Goal: Information Seeking & Learning: Learn about a topic

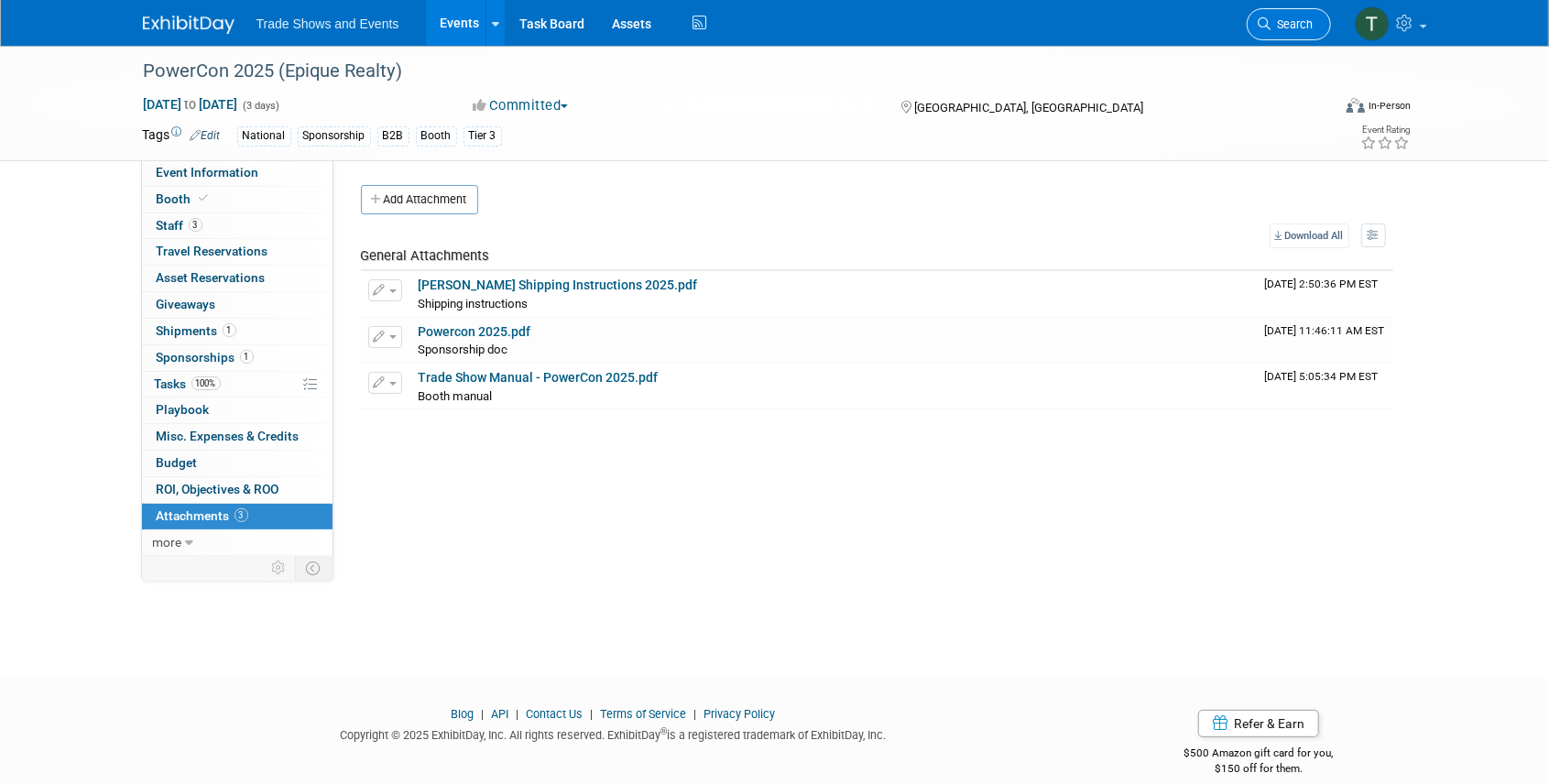
click at [1313, 29] on link "Search" at bounding box center [1288, 24] width 84 height 32
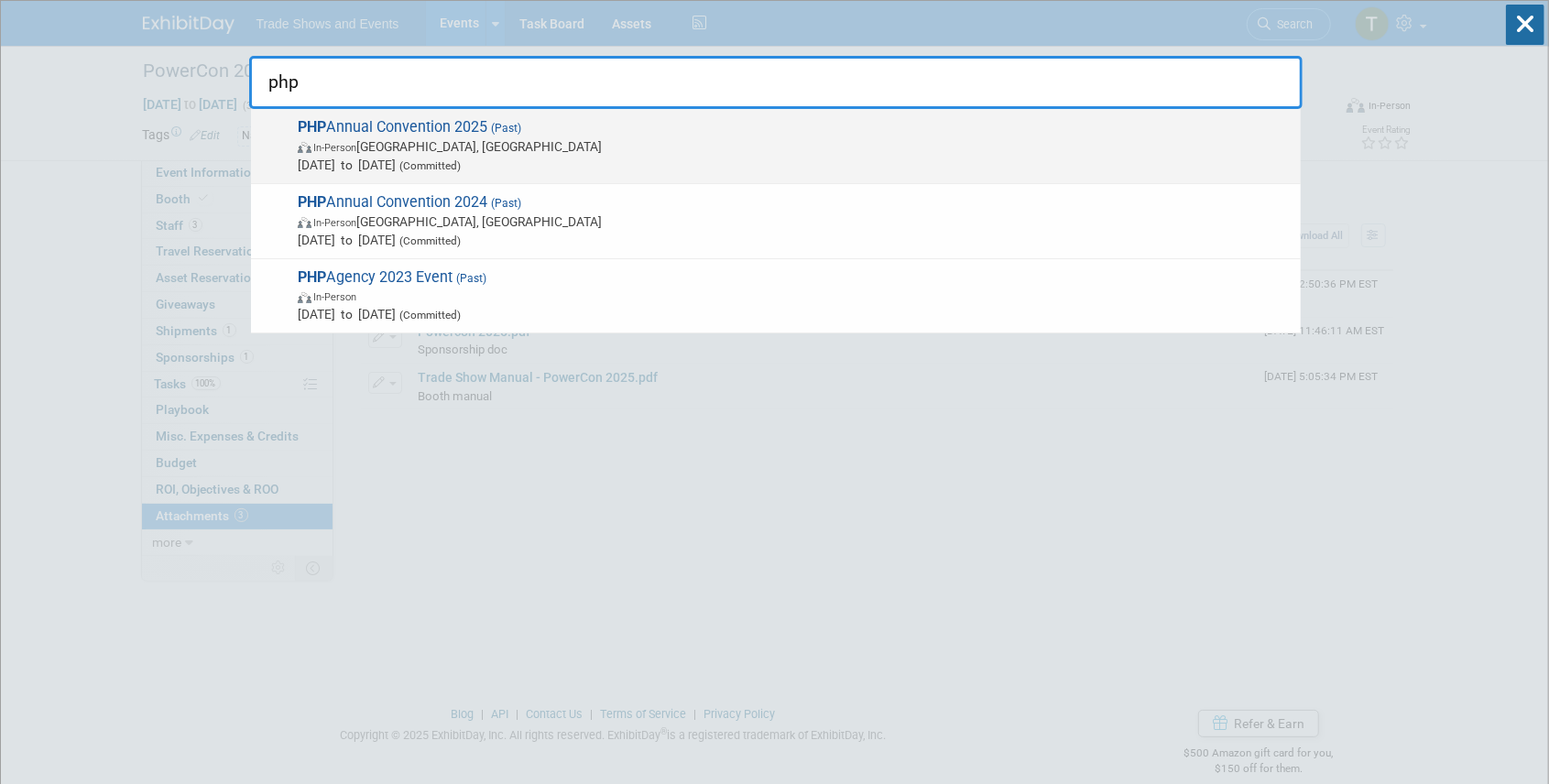
type input "php"
click at [515, 134] on span "(Past)" at bounding box center [504, 128] width 34 height 13
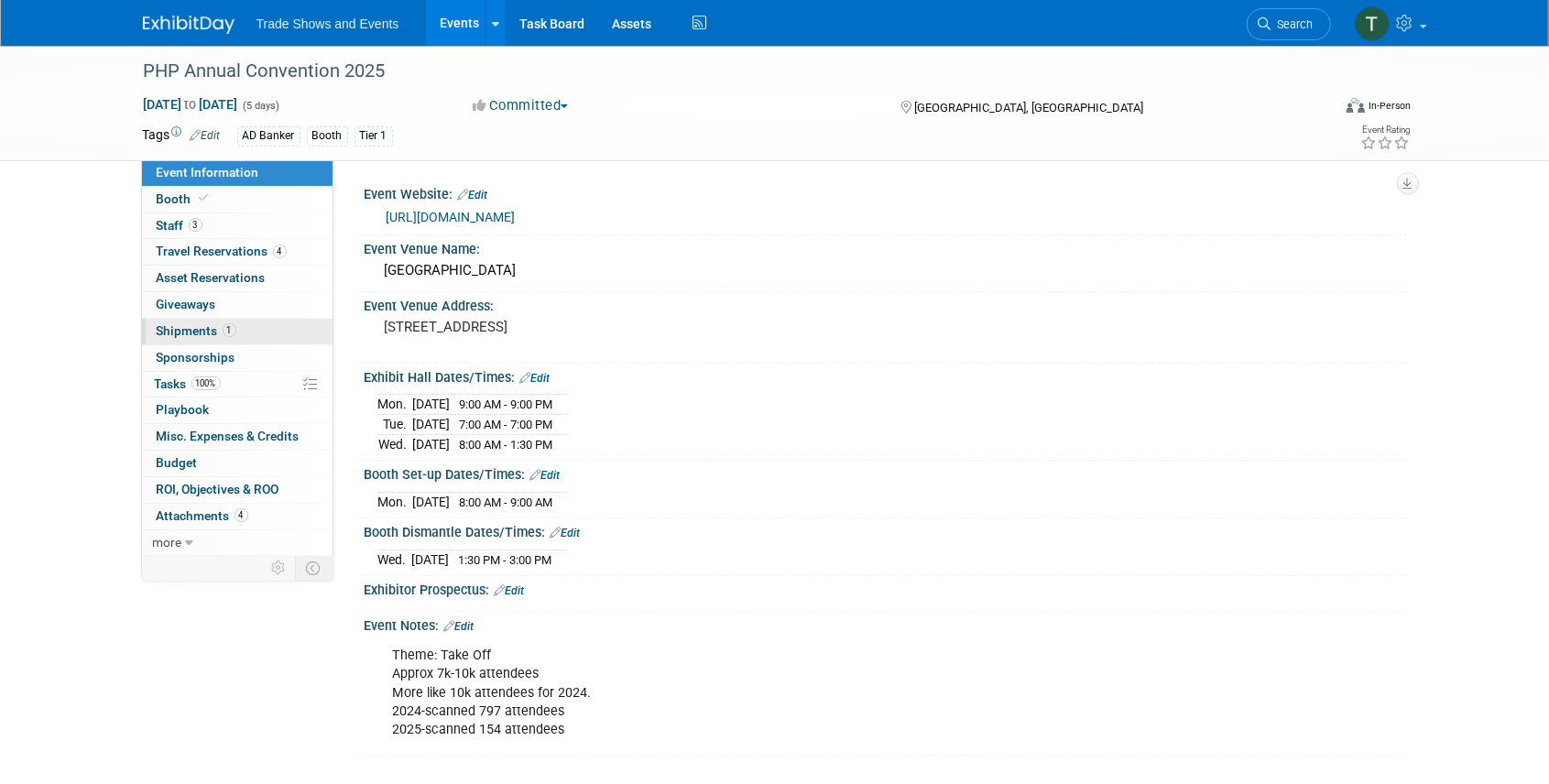
click at [190, 332] on span "Shipments 1" at bounding box center [196, 331] width 80 height 15
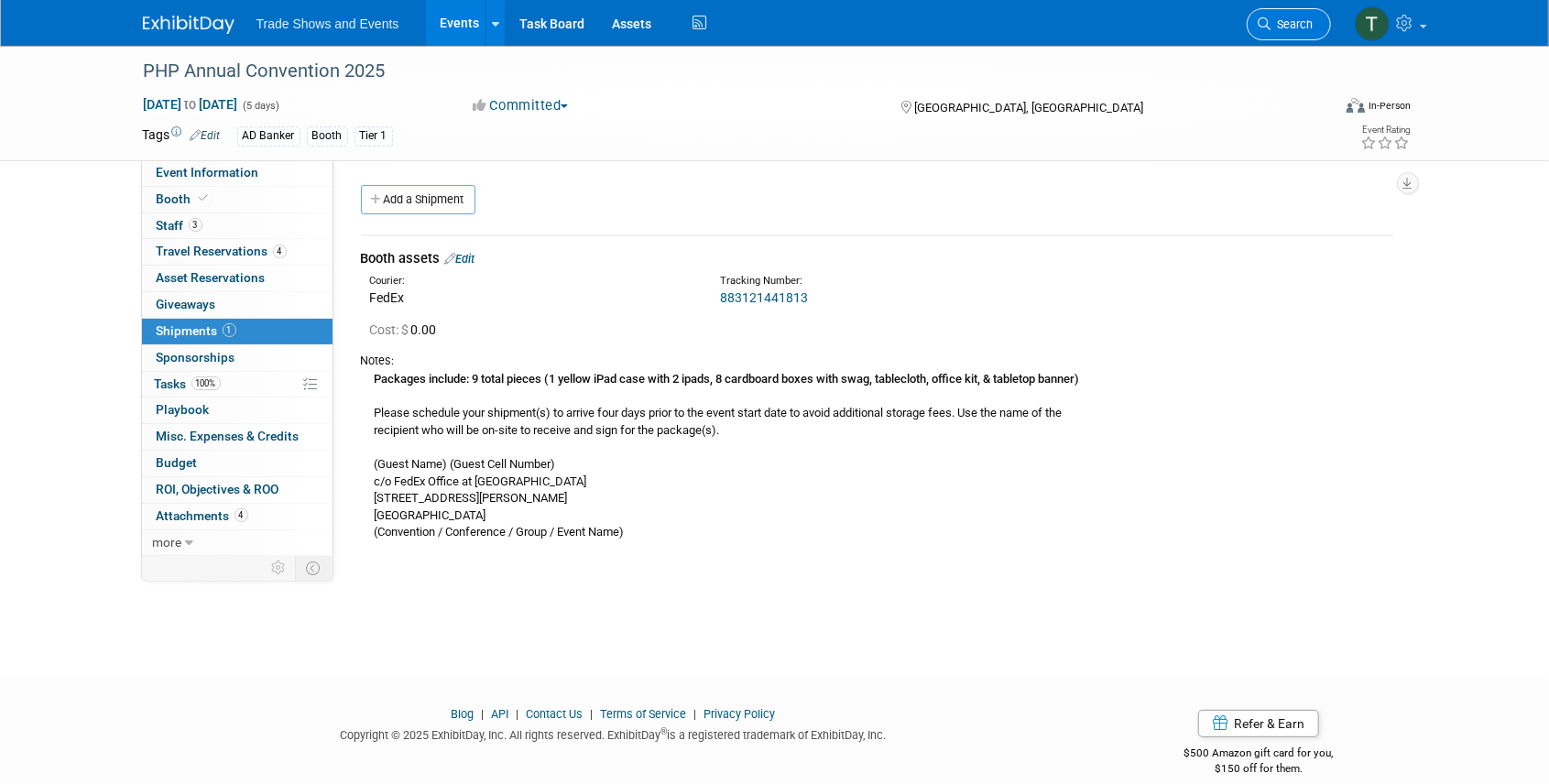
click at [1292, 23] on span "Search" at bounding box center [1292, 24] width 42 height 14
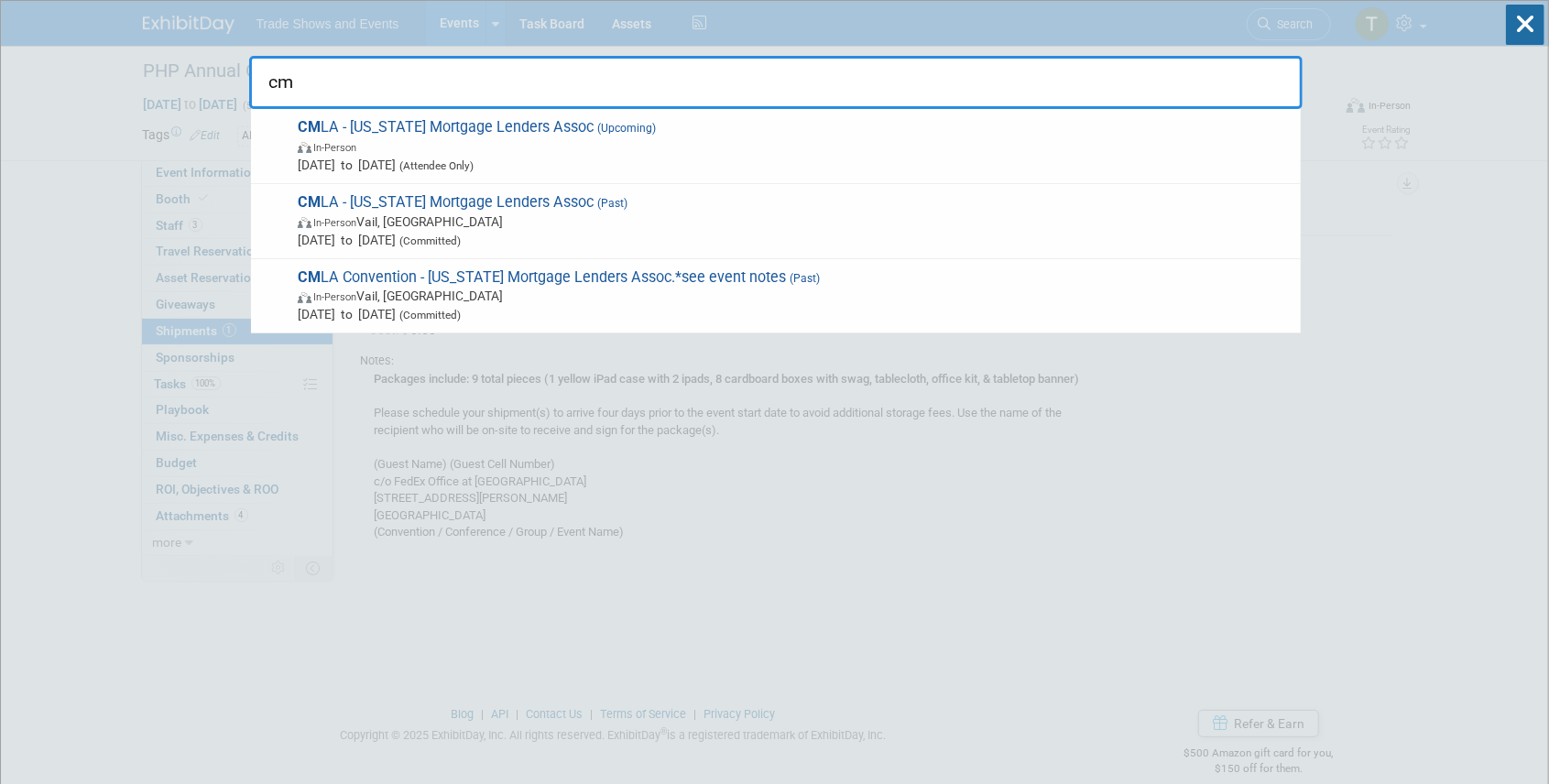
type input "c"
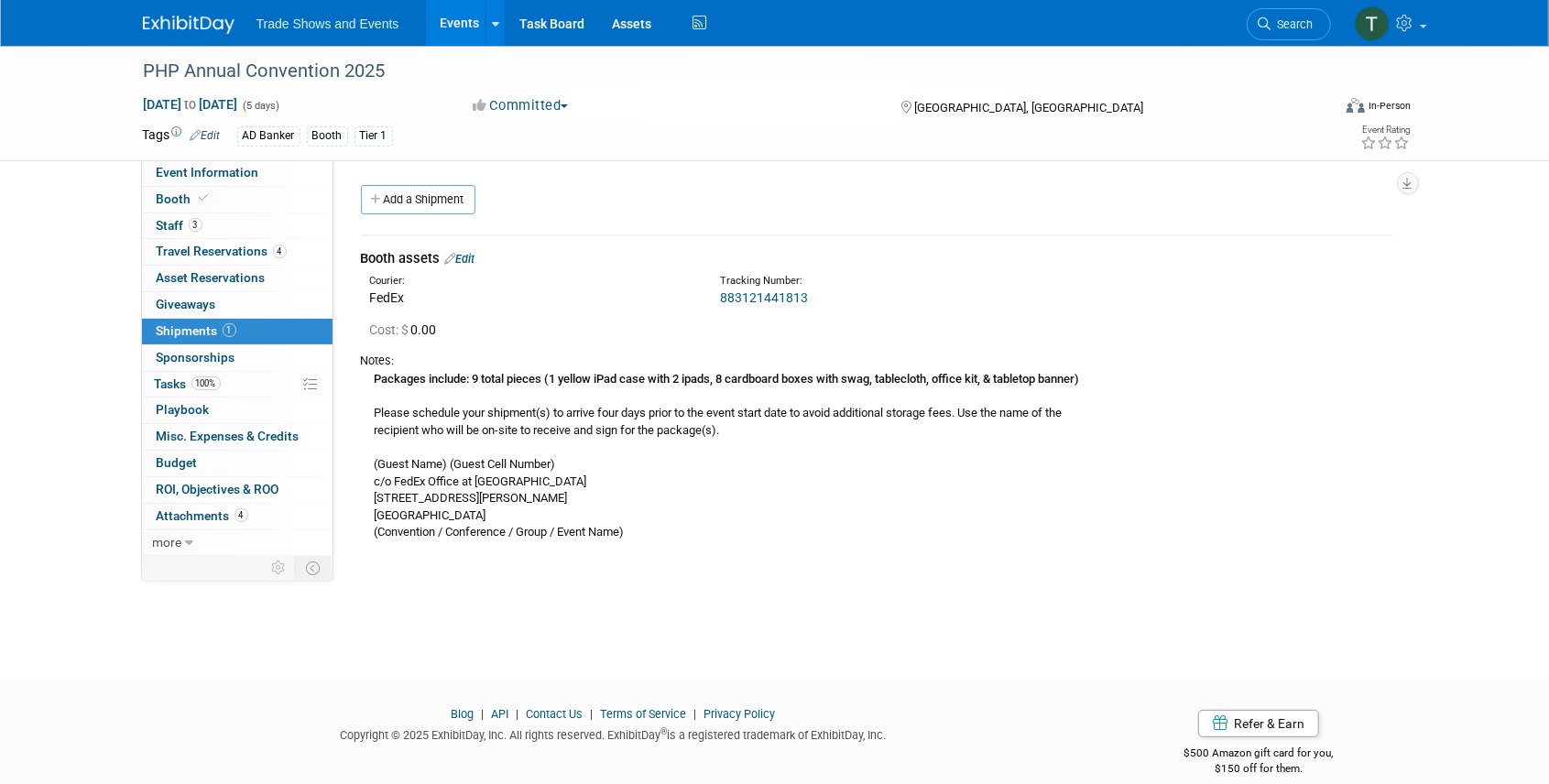
click at [451, 27] on link "Events" at bounding box center [459, 23] width 67 height 46
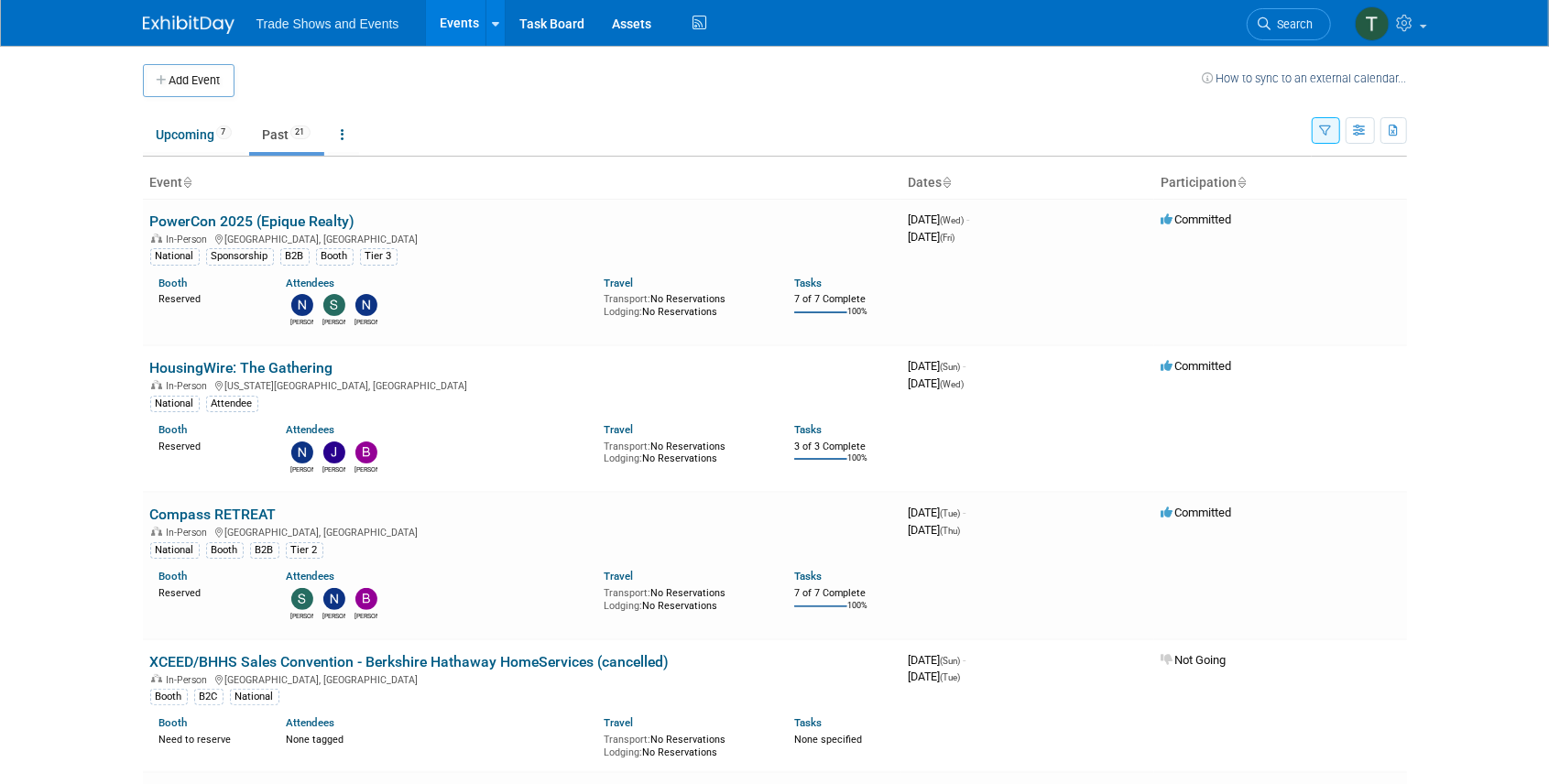
click at [1327, 125] on icon "button" at bounding box center [1326, 131] width 12 height 12
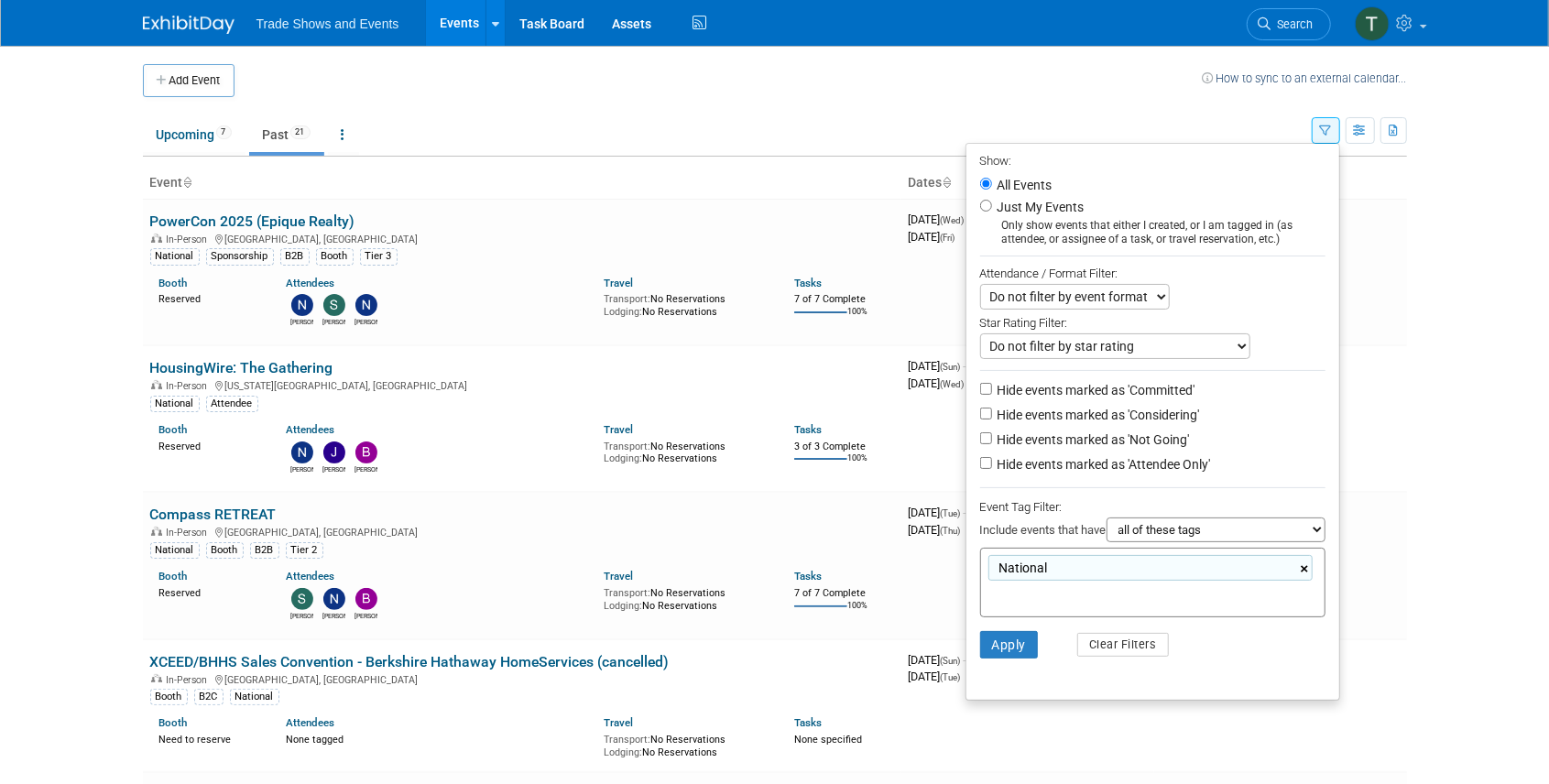
click at [1305, 567] on link "×" at bounding box center [1306, 569] width 12 height 21
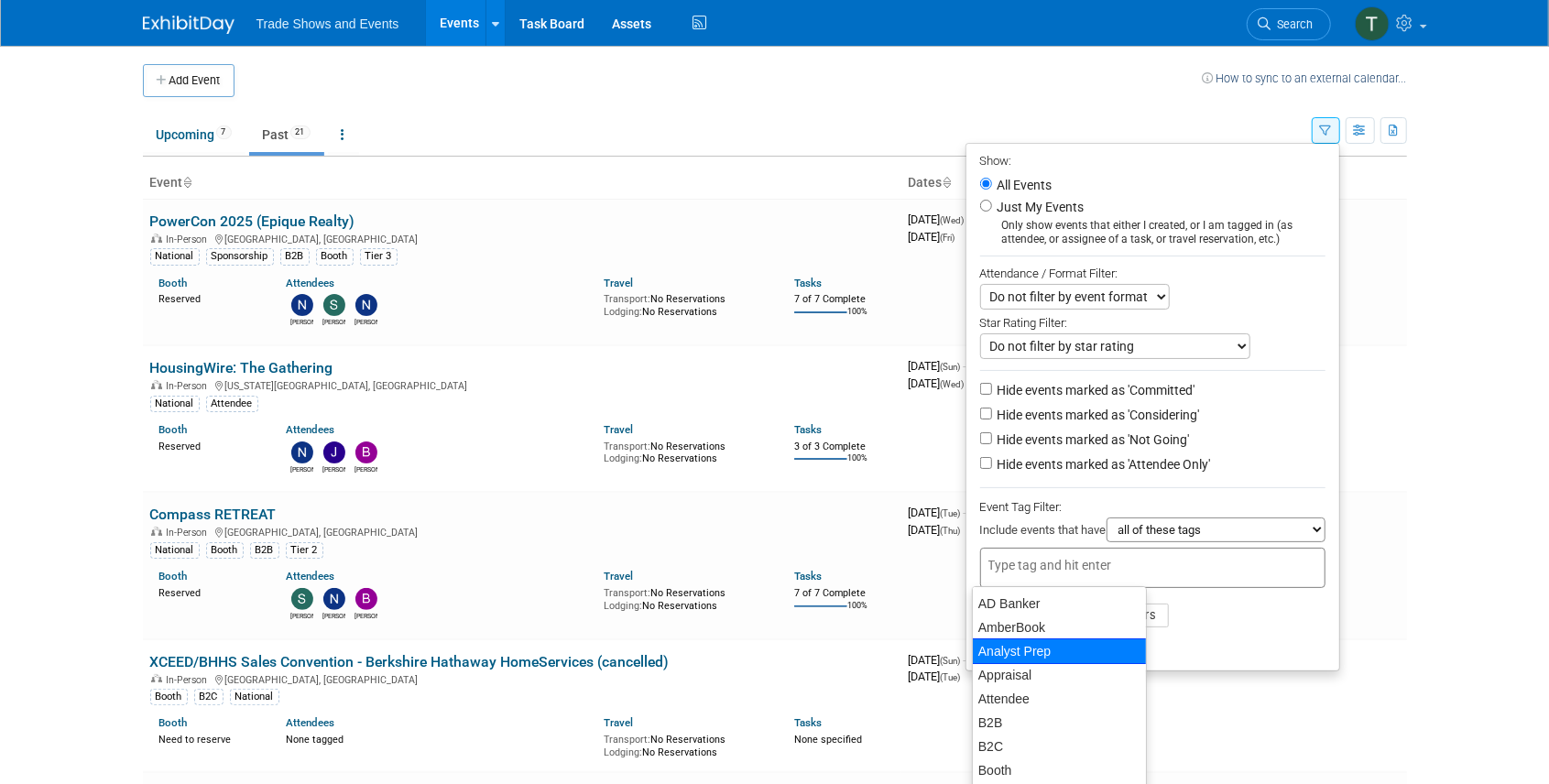
click at [1204, 621] on li "Apply Clear Filters" at bounding box center [1152, 615] width 372 height 55
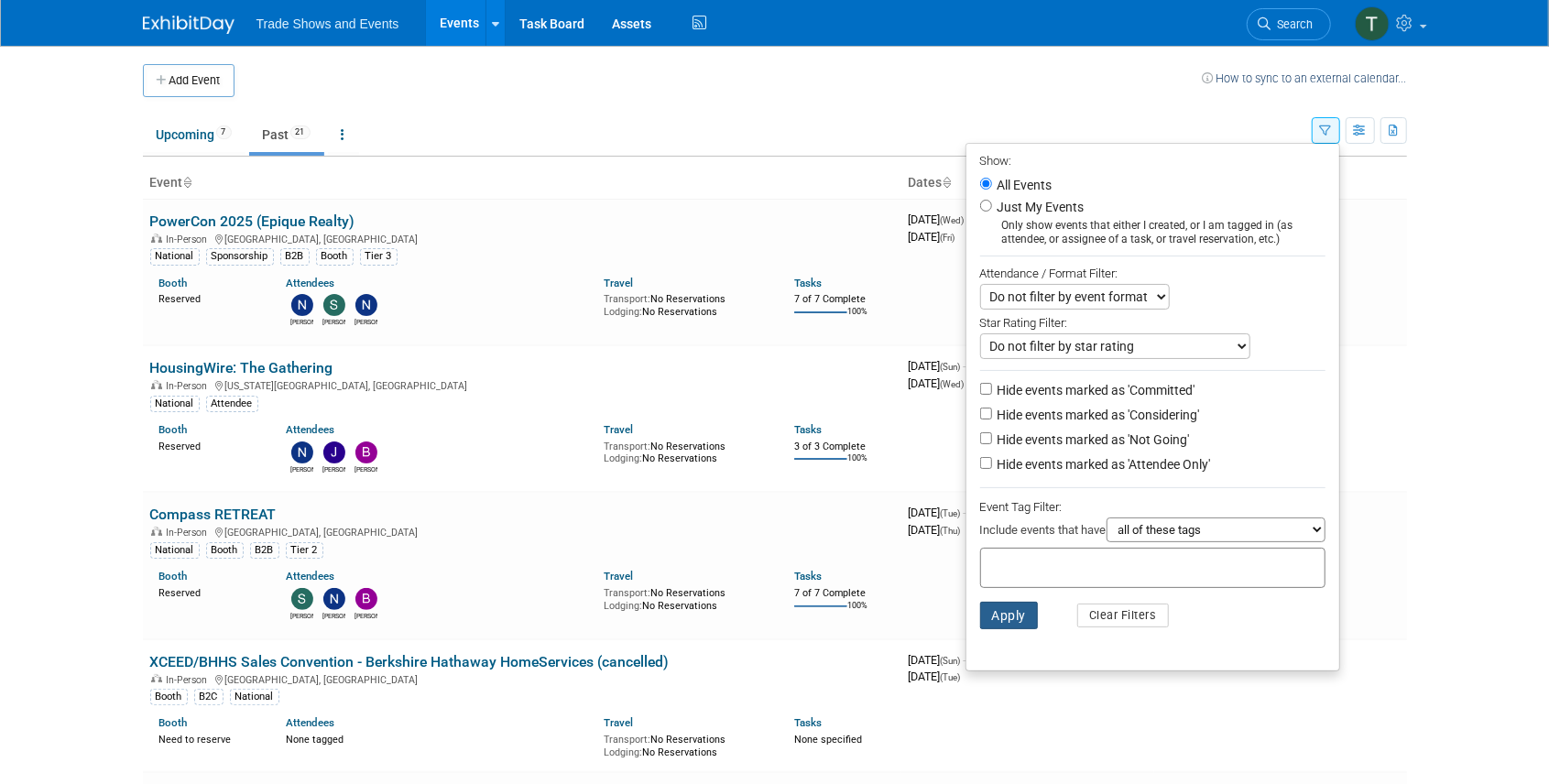
click at [993, 618] on button "Apply" at bounding box center [1009, 614] width 58 height 27
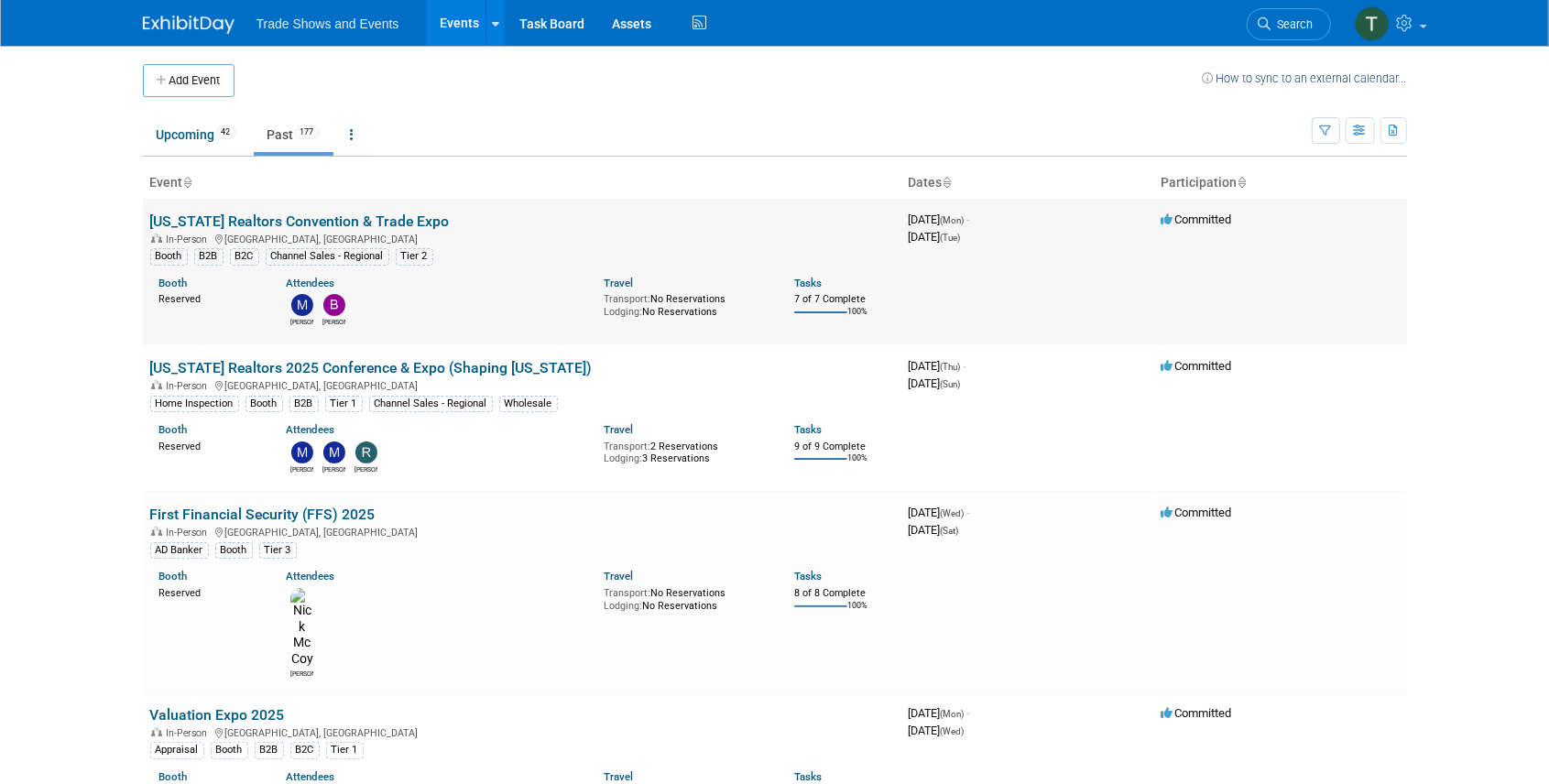
click at [332, 218] on link "[US_STATE] Realtors Convention & Trade Expo" at bounding box center [300, 220] width 300 height 17
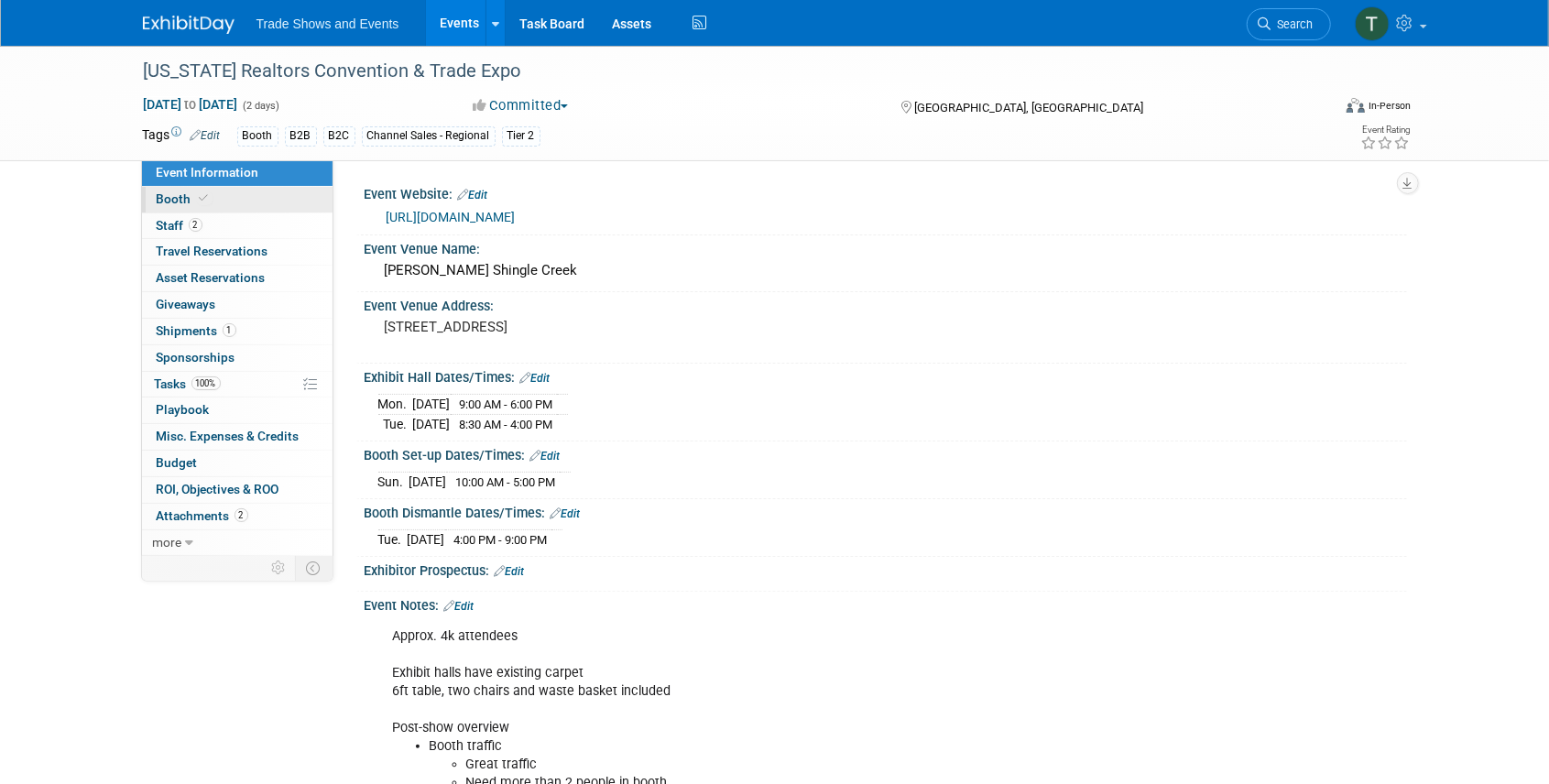
click at [192, 202] on span "Booth" at bounding box center [184, 199] width 56 height 15
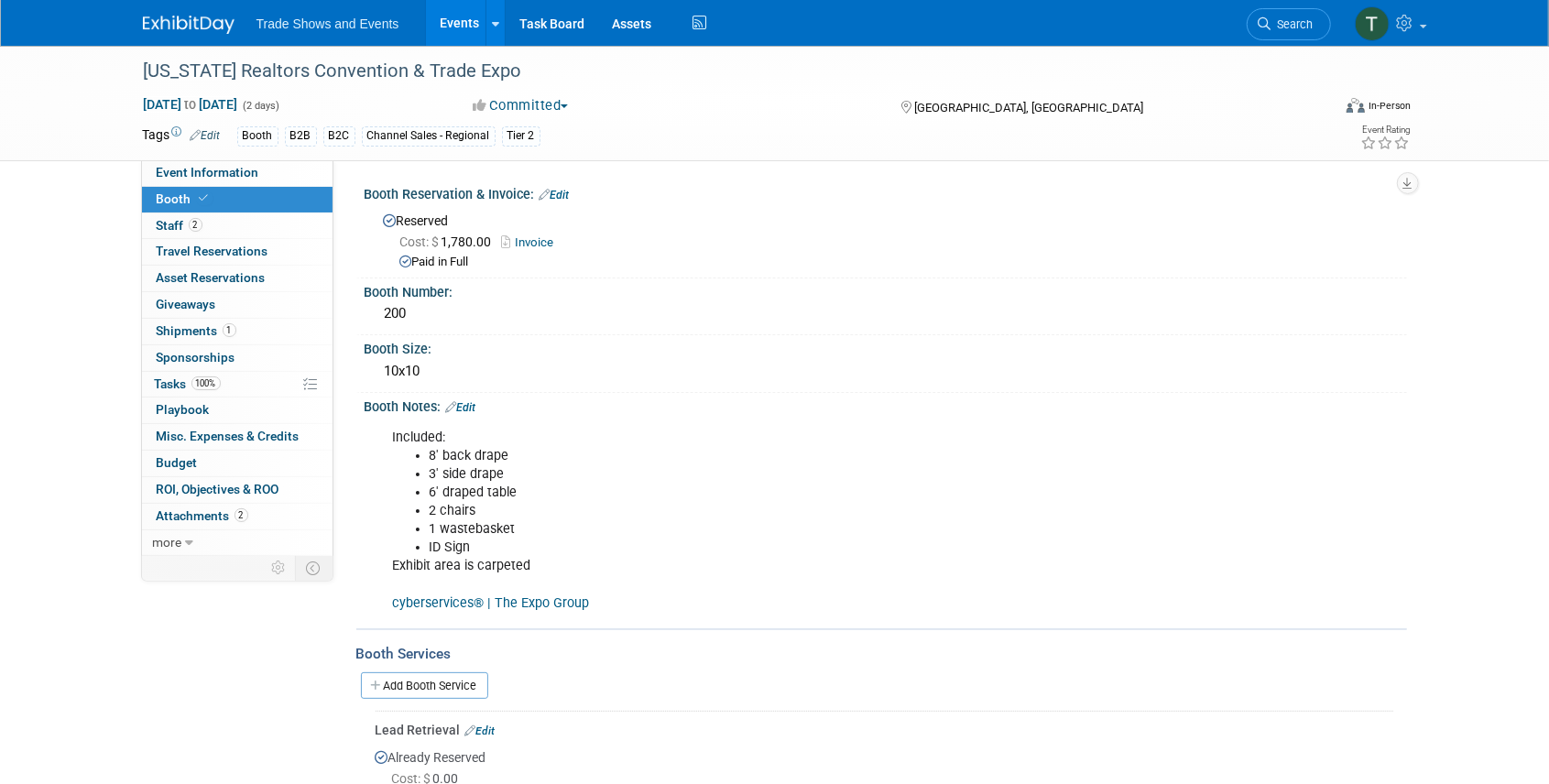
click at [453, 15] on link "Events" at bounding box center [459, 23] width 67 height 46
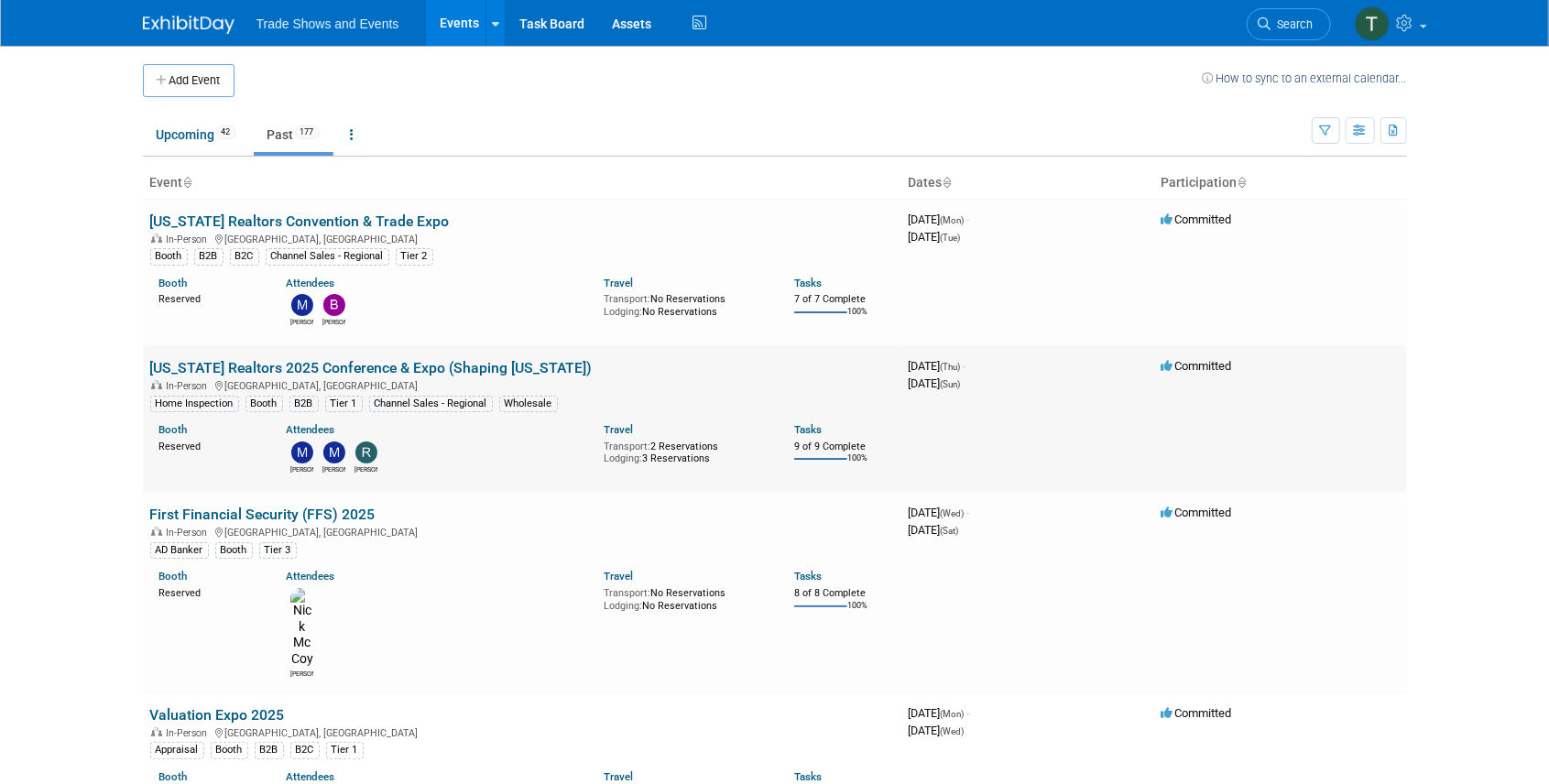
click at [226, 365] on link "[US_STATE] Realtors 2025 Conference & Expo (Shaping [US_STATE])" at bounding box center [371, 368] width 442 height 17
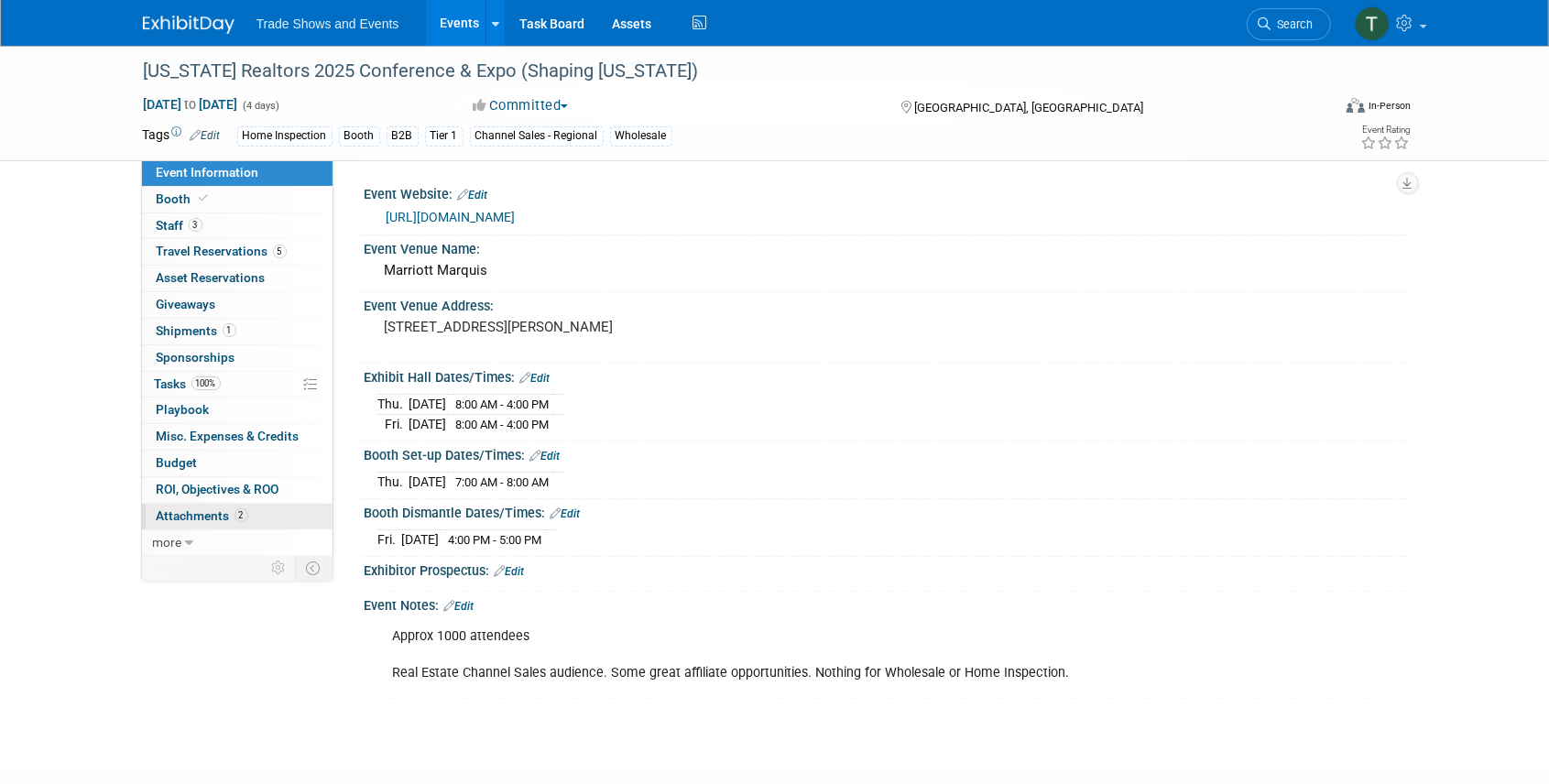
click at [204, 509] on span "Attachments 2" at bounding box center [202, 515] width 91 height 15
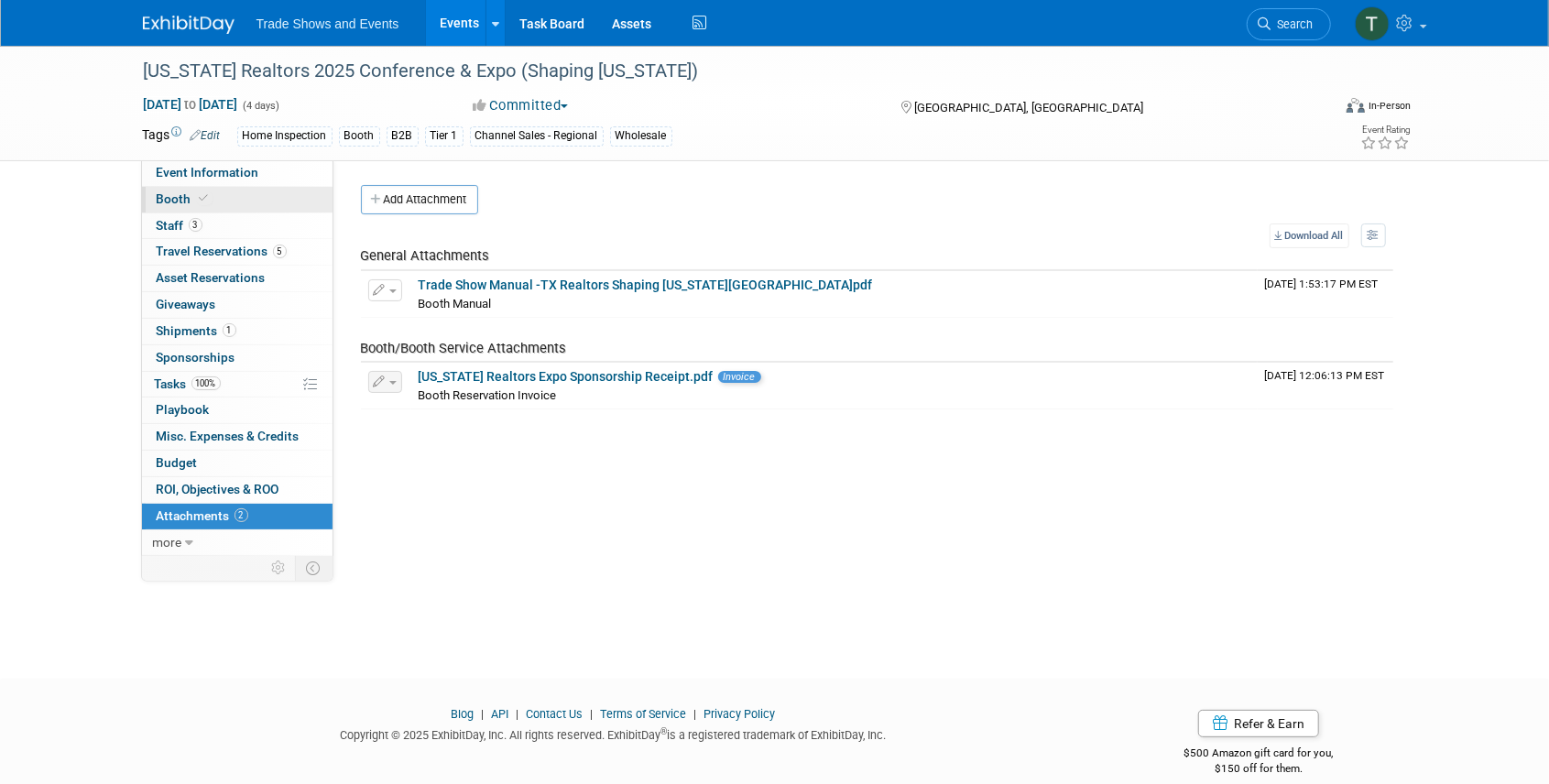
click at [196, 187] on link "Booth" at bounding box center [238, 199] width 190 height 25
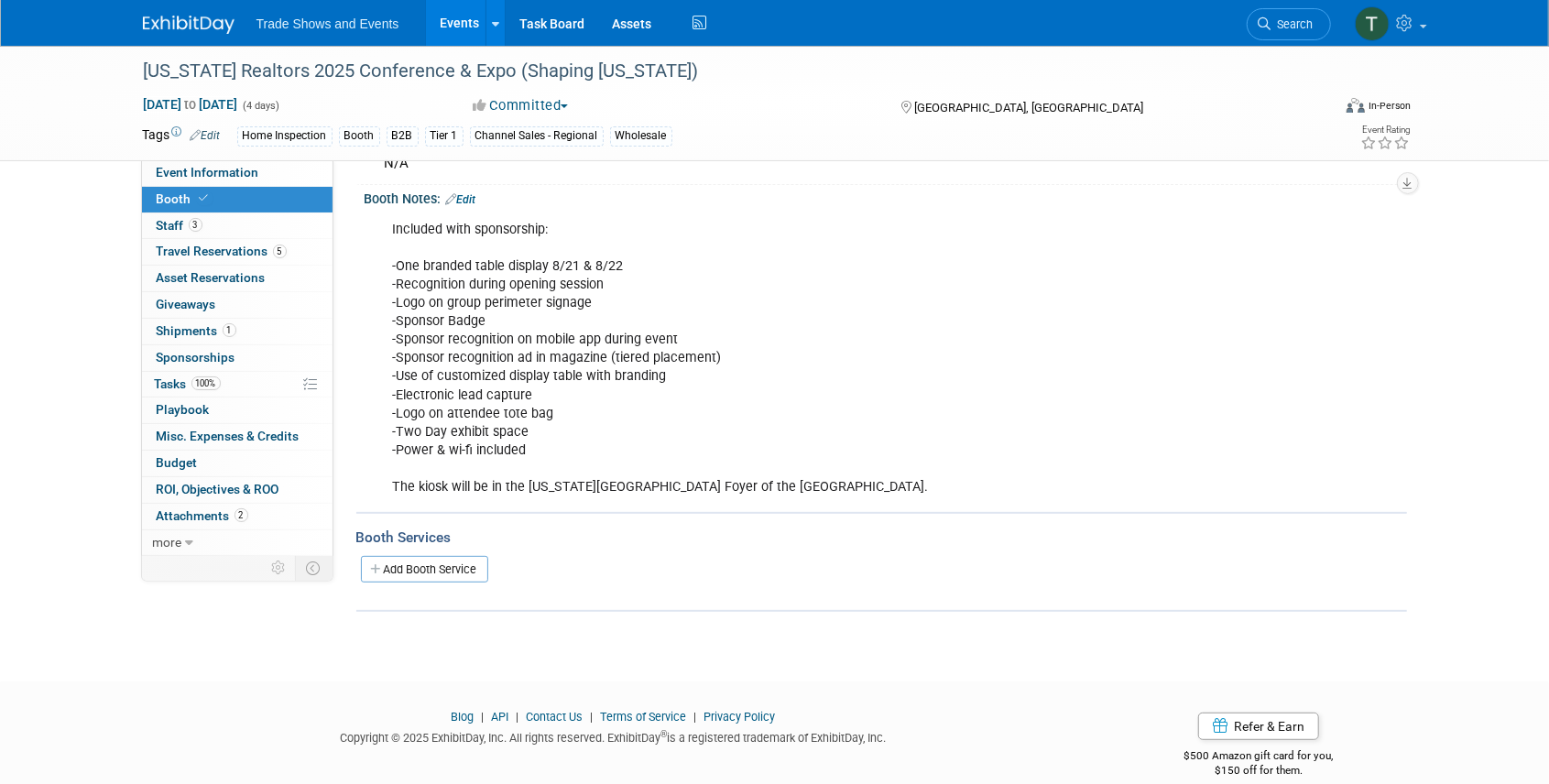
scroll to position [231, 0]
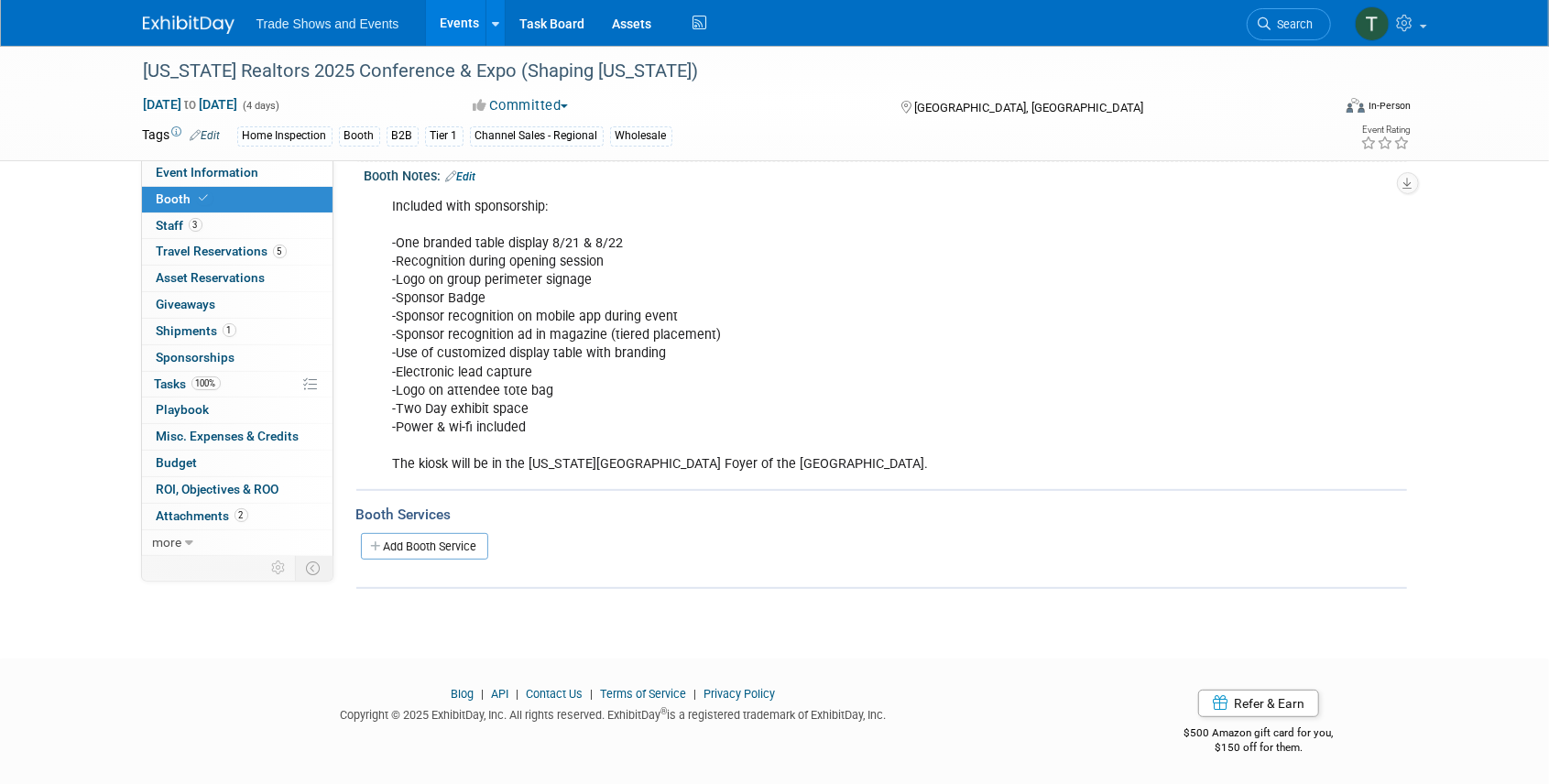
click at [454, 13] on link "Events" at bounding box center [459, 23] width 67 height 46
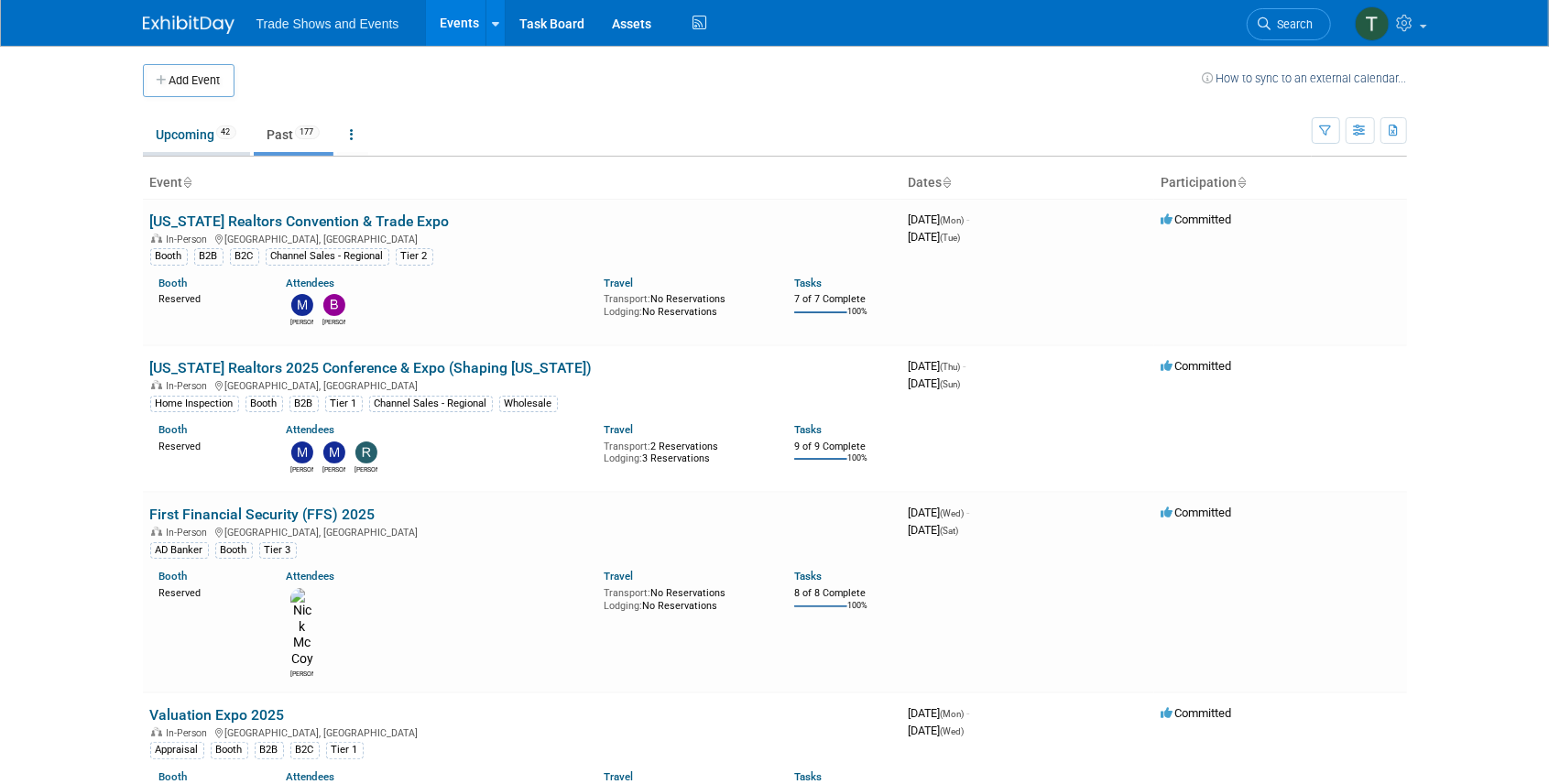
click at [206, 132] on link "Upcoming 42" at bounding box center [197, 134] width 107 height 35
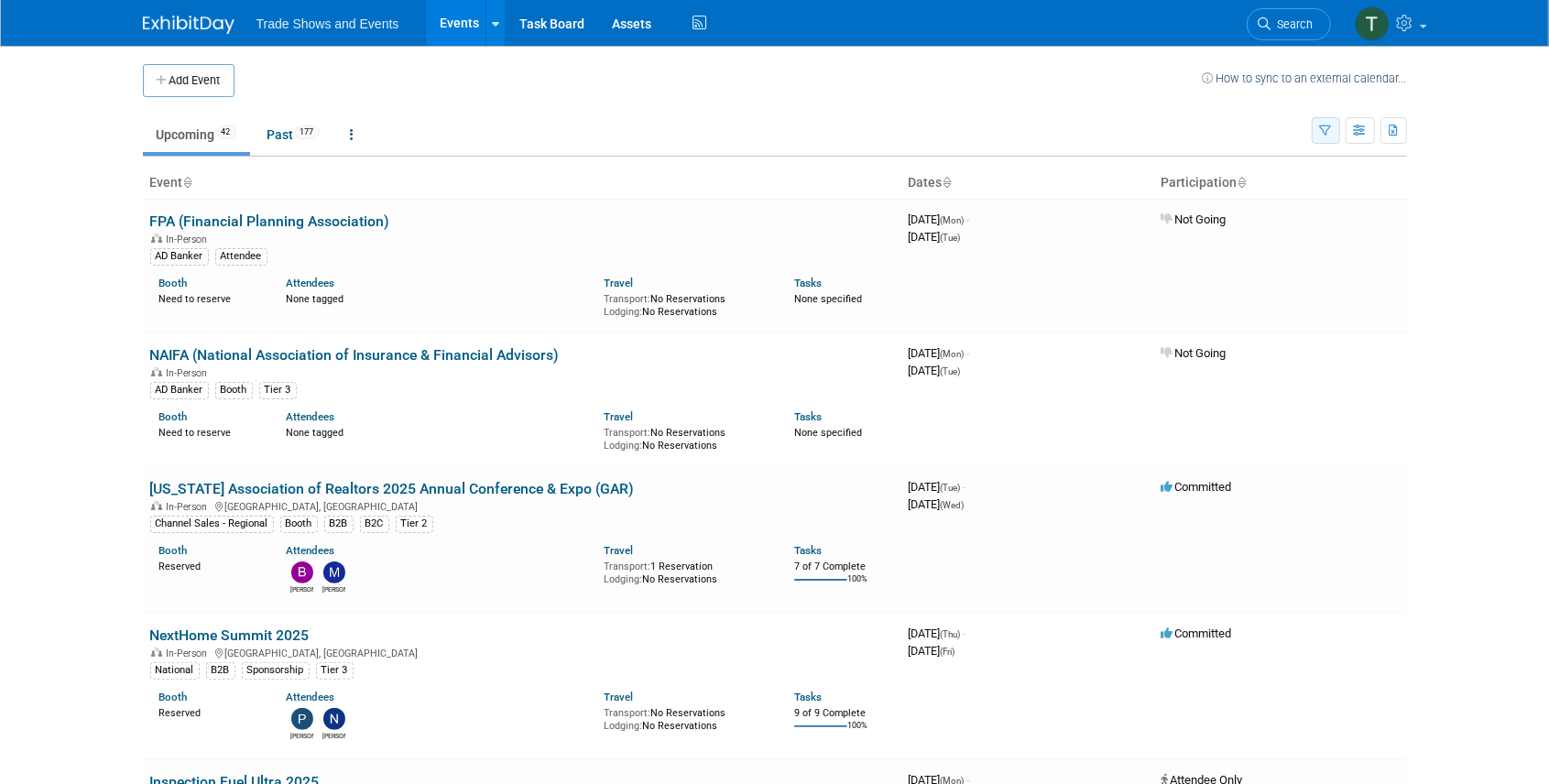
click at [1323, 128] on icon "button" at bounding box center [1326, 131] width 12 height 12
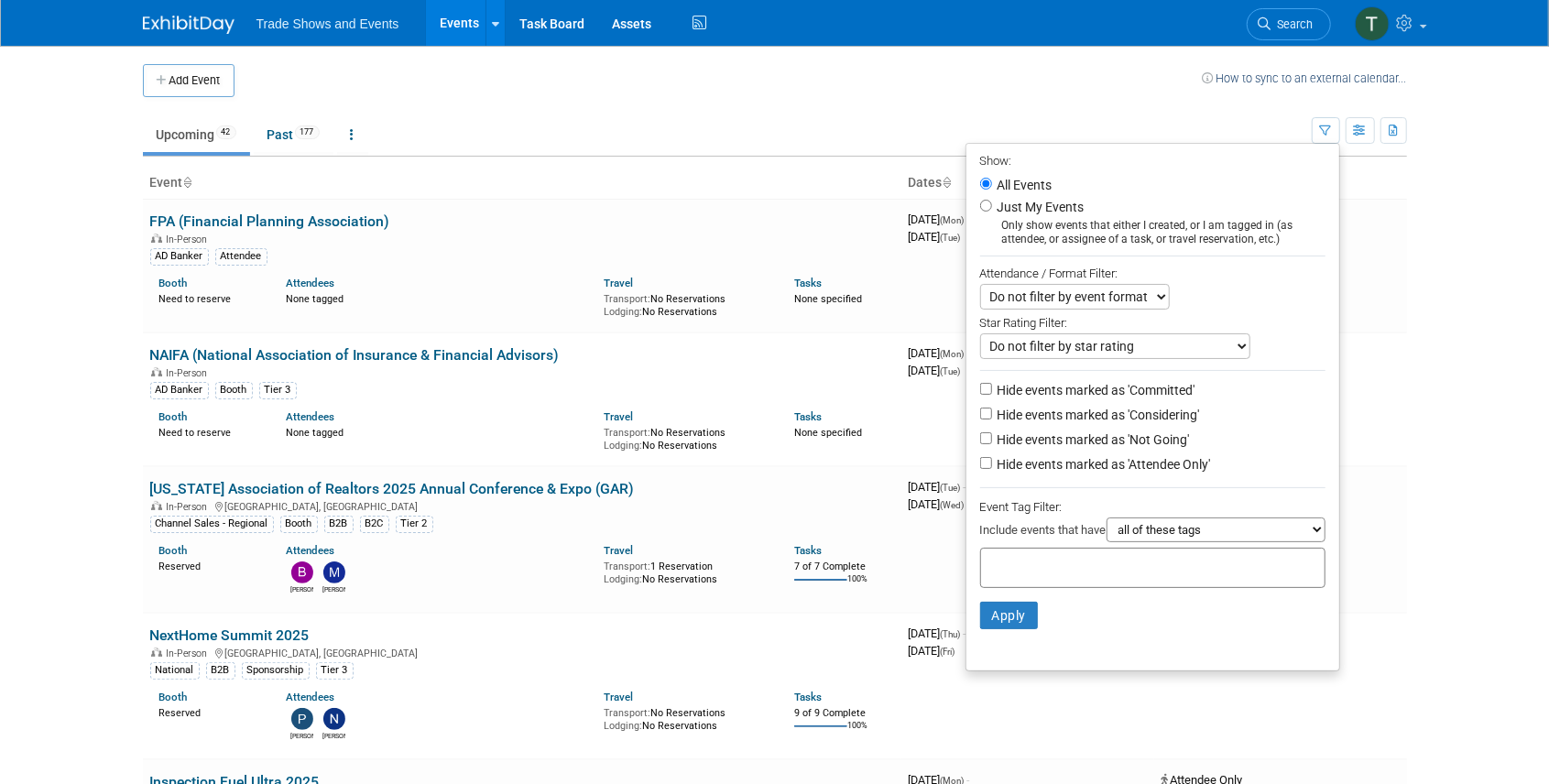
click at [1160, 434] on label "Hide events marked as 'Not Going'" at bounding box center [1092, 439] width 196 height 18
click at [992, 434] on input "Hide events marked as 'Not Going'" at bounding box center [985, 437] width 12 height 12
checkbox input "true"
click at [998, 615] on button "Apply" at bounding box center [1009, 614] width 58 height 27
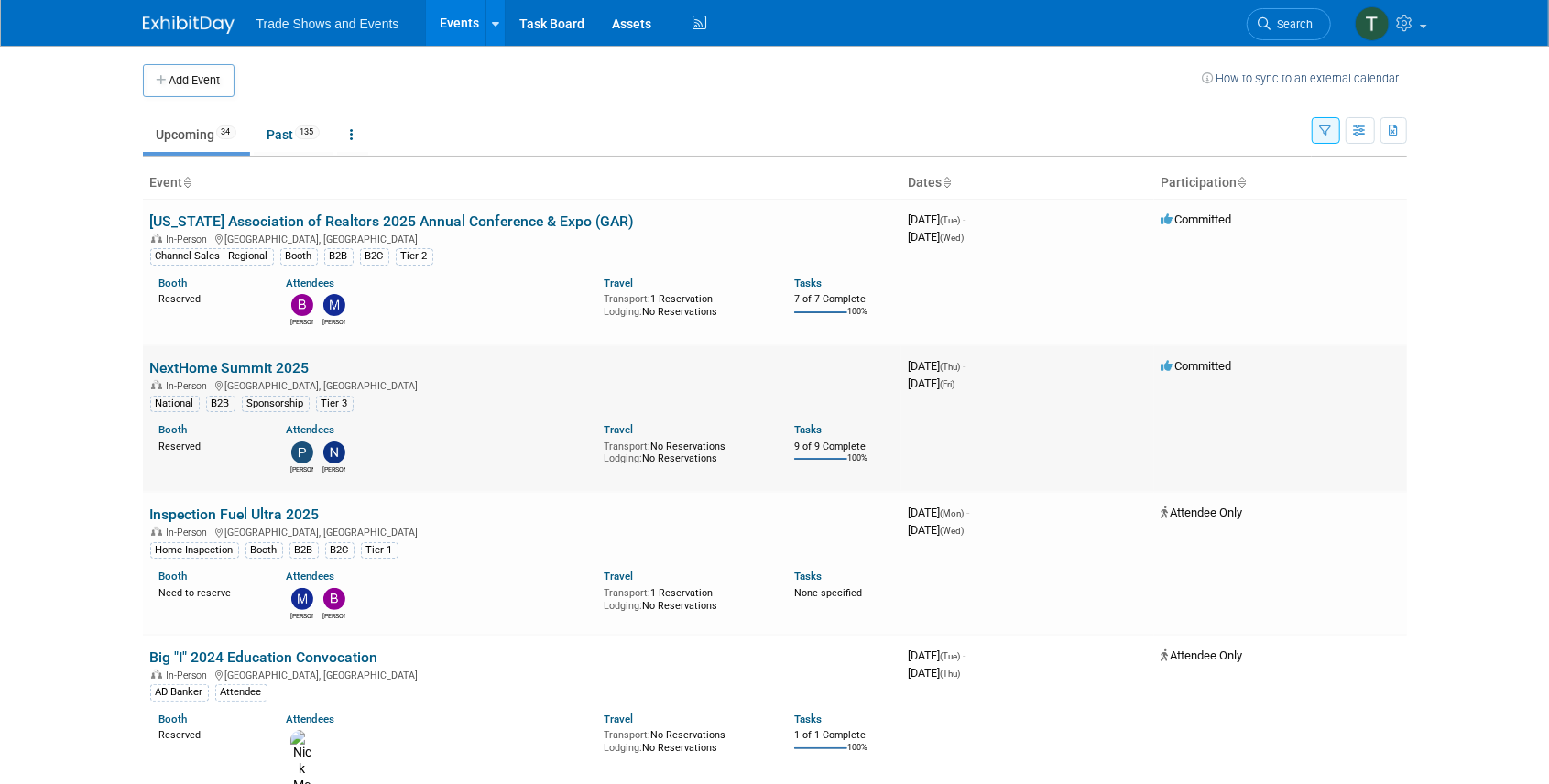
click at [240, 363] on link "NextHome Summit 2025" at bounding box center [229, 368] width 159 height 17
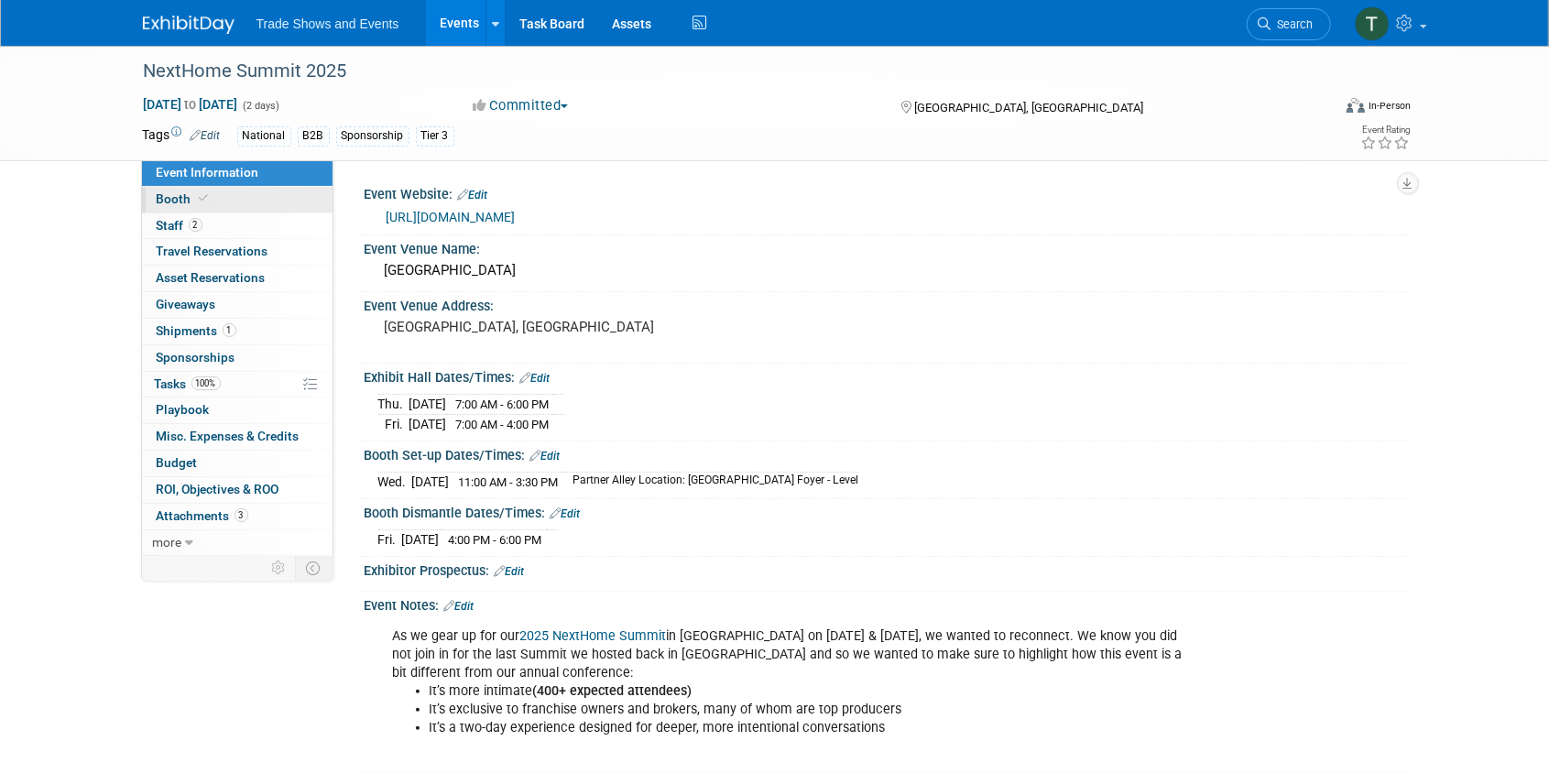
click at [183, 198] on span "Booth" at bounding box center [184, 199] width 56 height 15
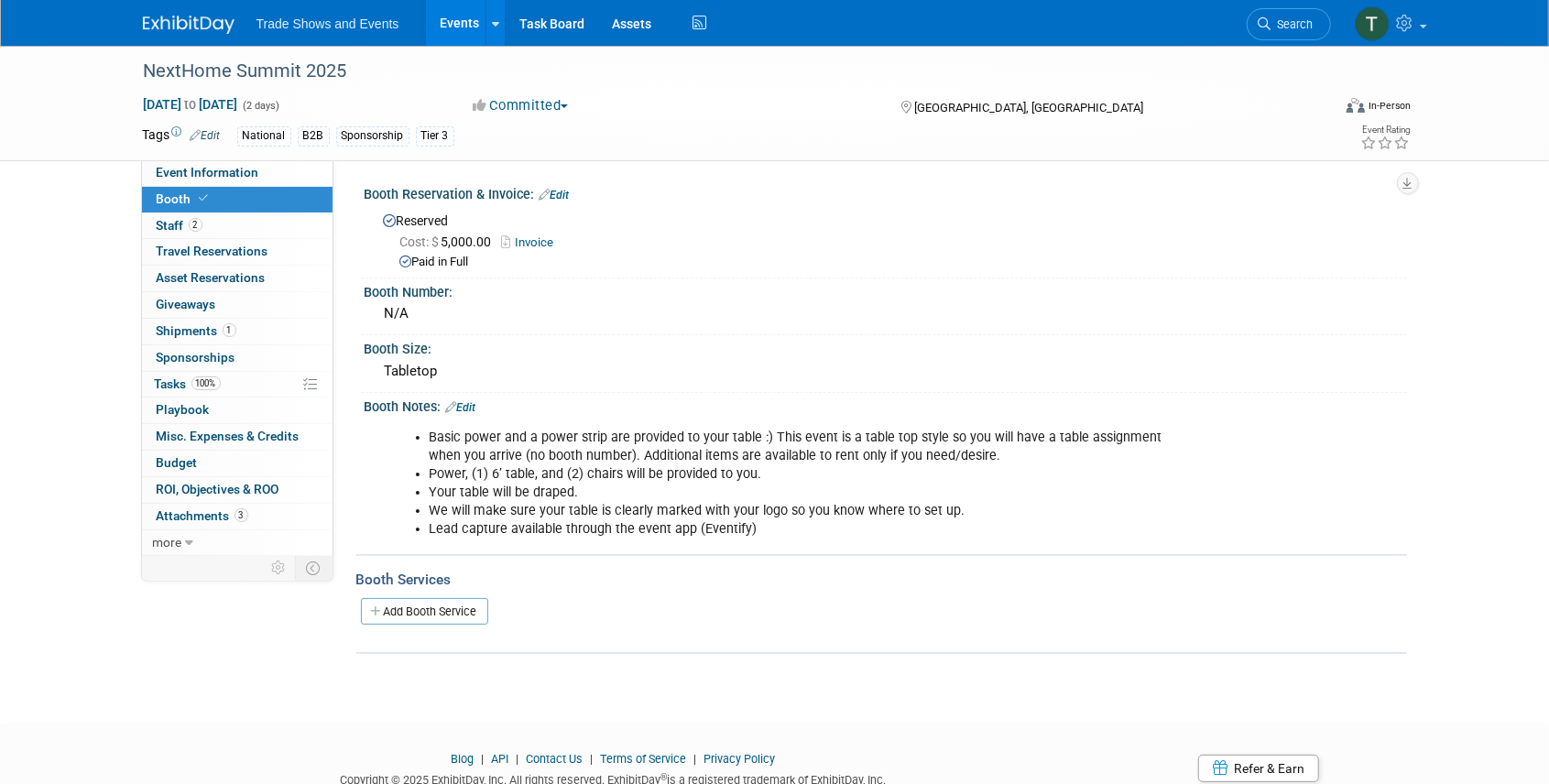
click at [454, 16] on link "Events" at bounding box center [459, 23] width 67 height 46
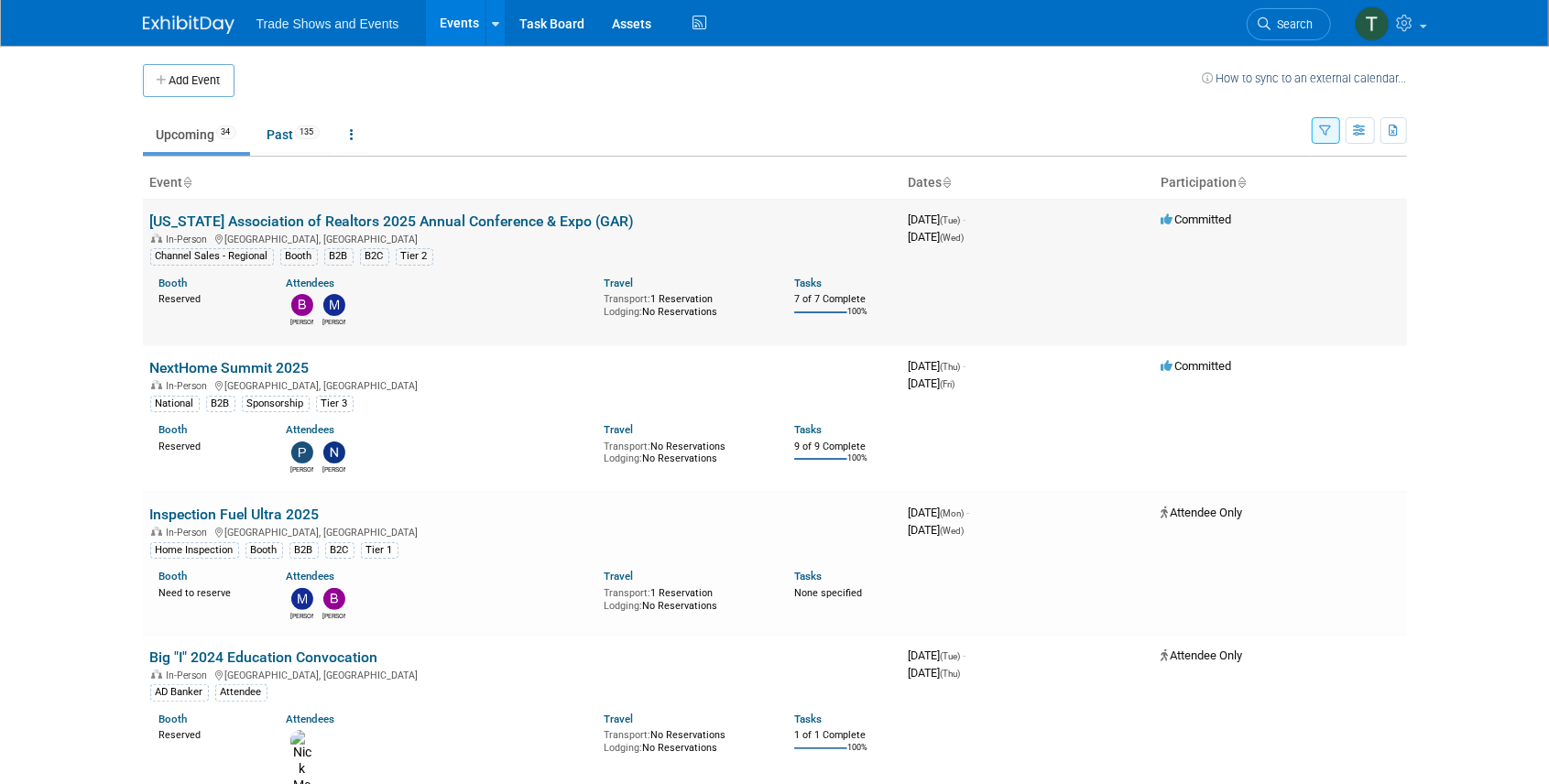
click at [219, 218] on link "[US_STATE] Association of Realtors 2025 Annual Conference & Expo (GAR)" at bounding box center [392, 220] width 485 height 17
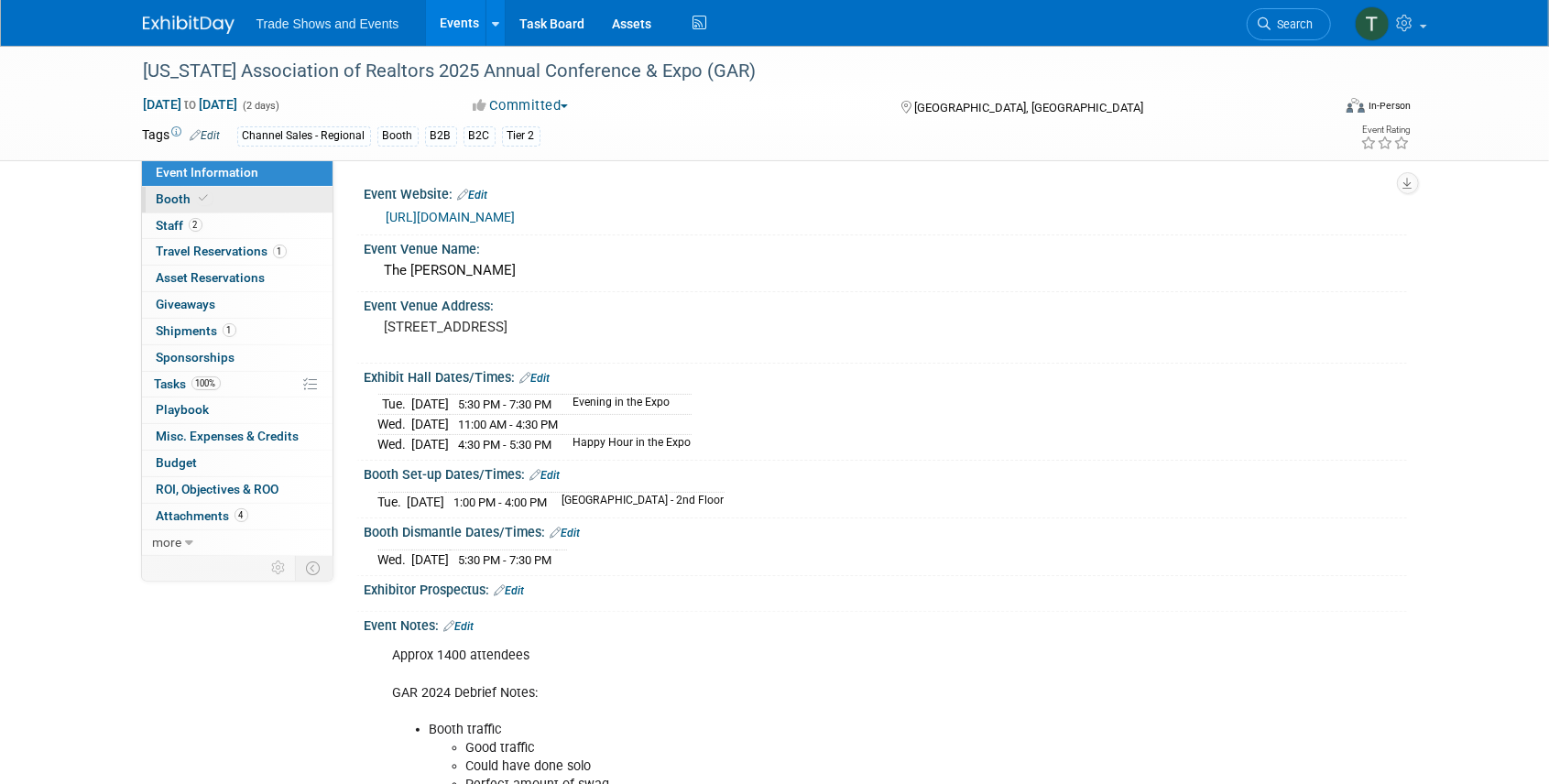
click at [192, 201] on span "Booth" at bounding box center [184, 199] width 56 height 15
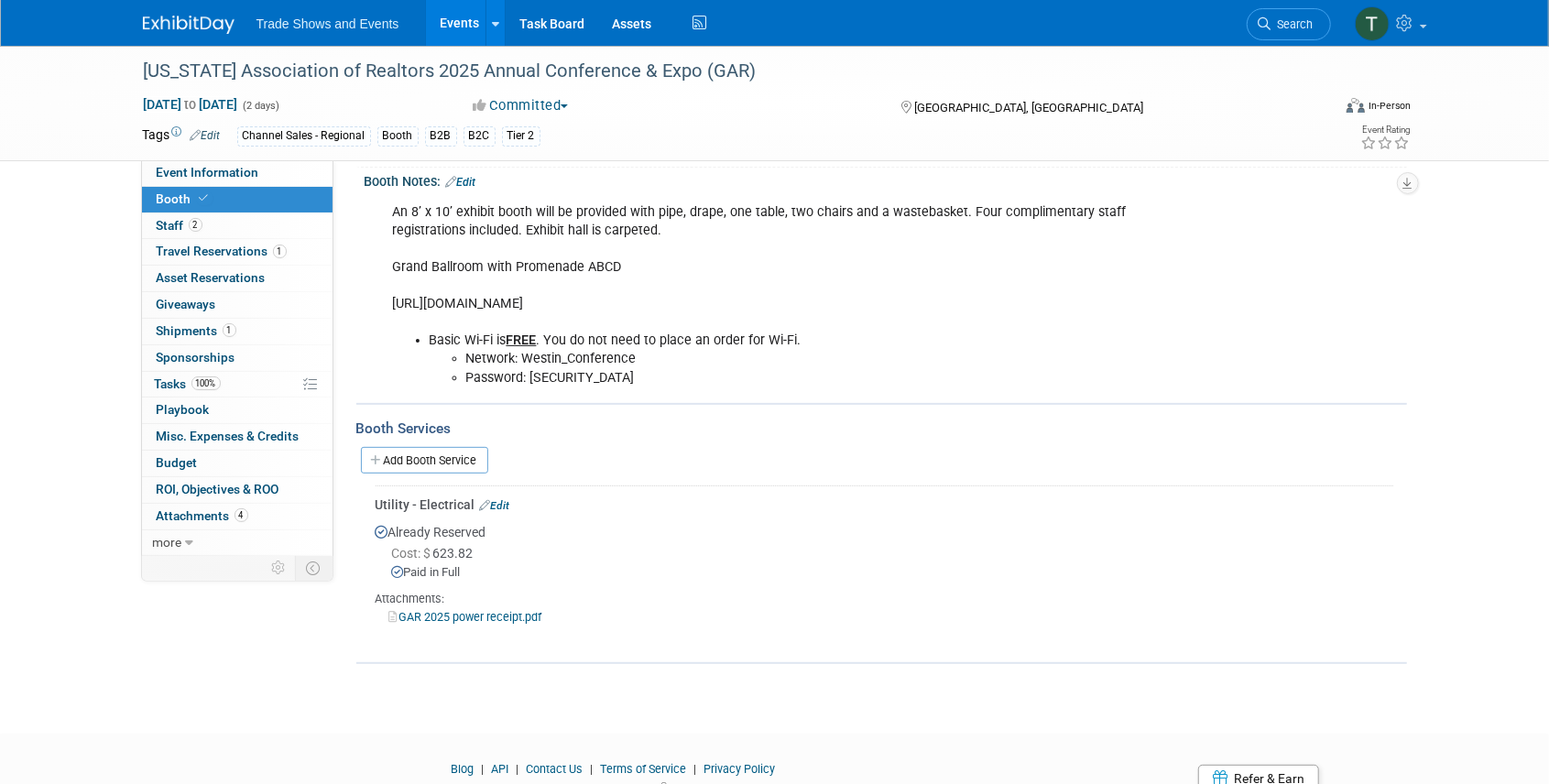
scroll to position [243, 0]
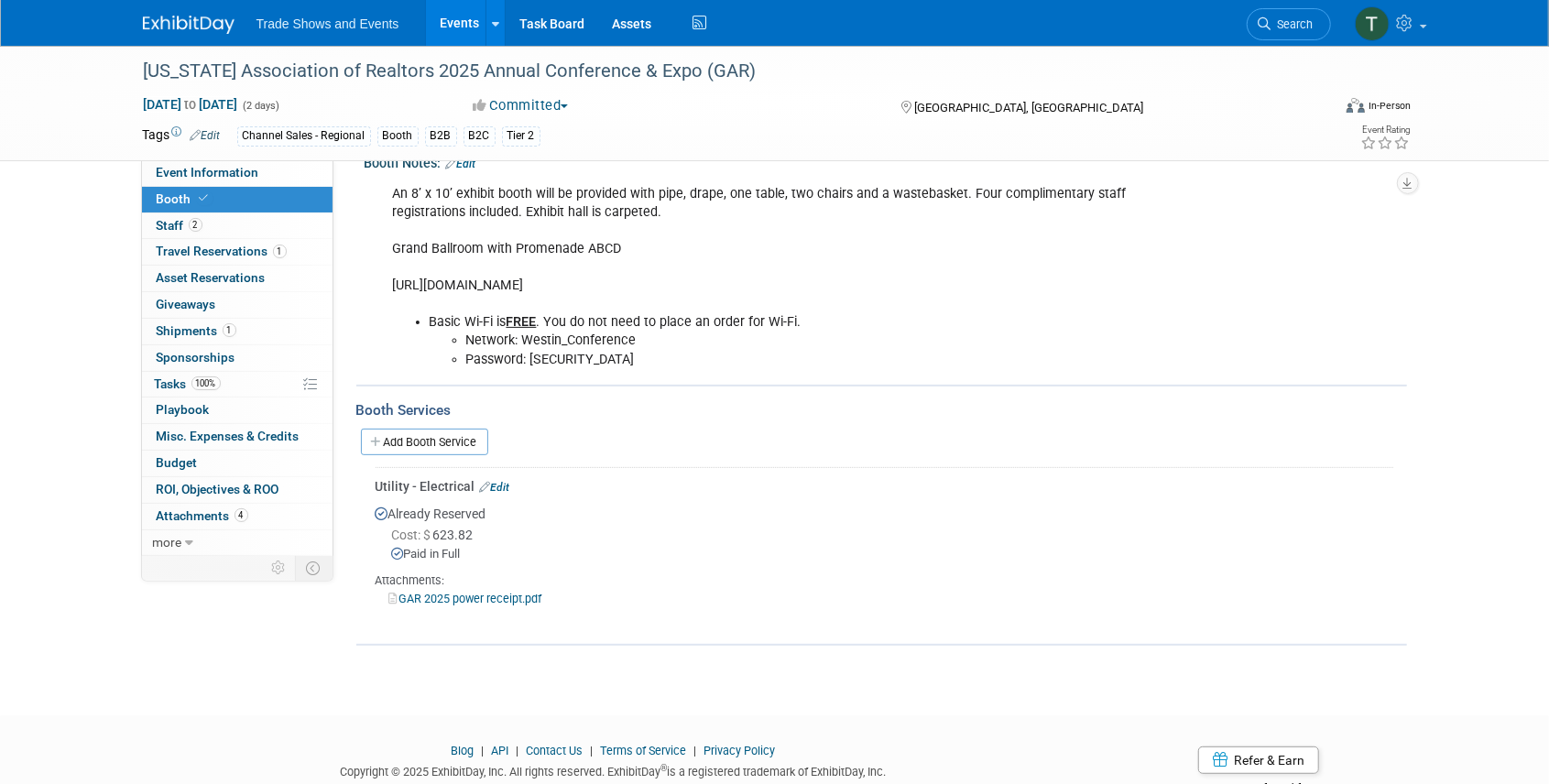
click at [458, 18] on link "Events" at bounding box center [459, 23] width 67 height 46
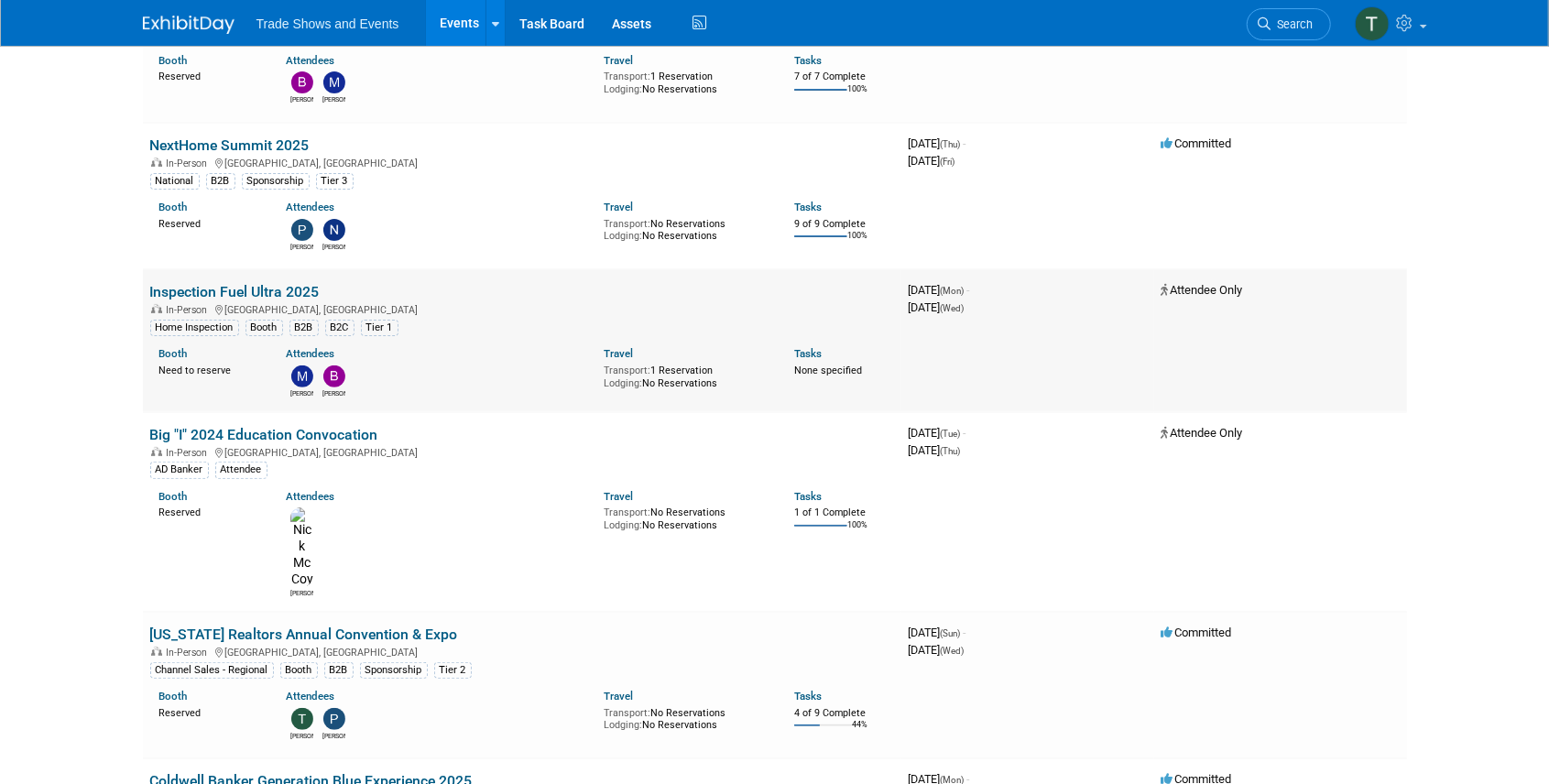
scroll to position [304, 0]
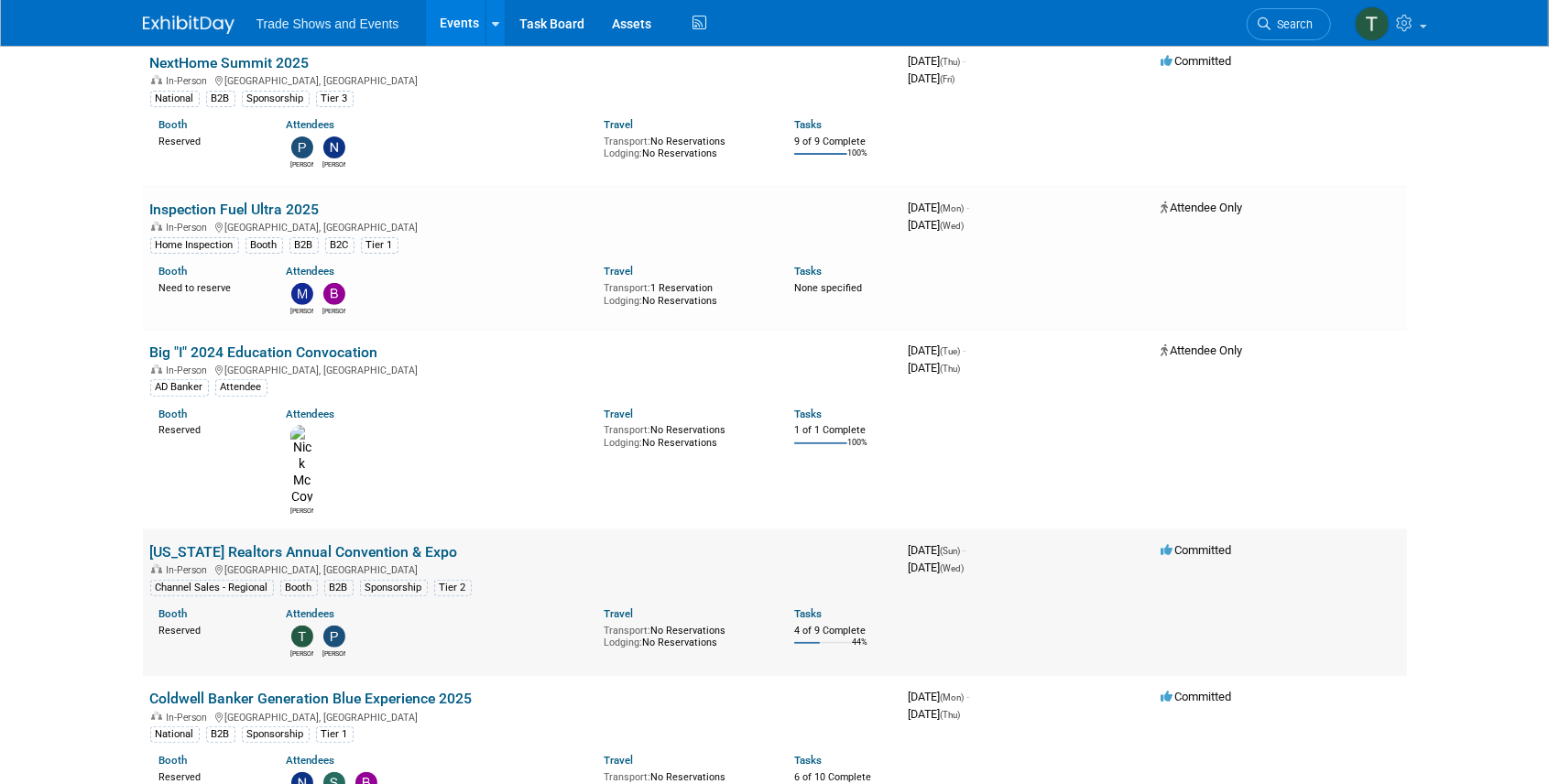
click at [244, 543] on link "[US_STATE] Realtors Annual Convention & Expo" at bounding box center [304, 551] width 307 height 17
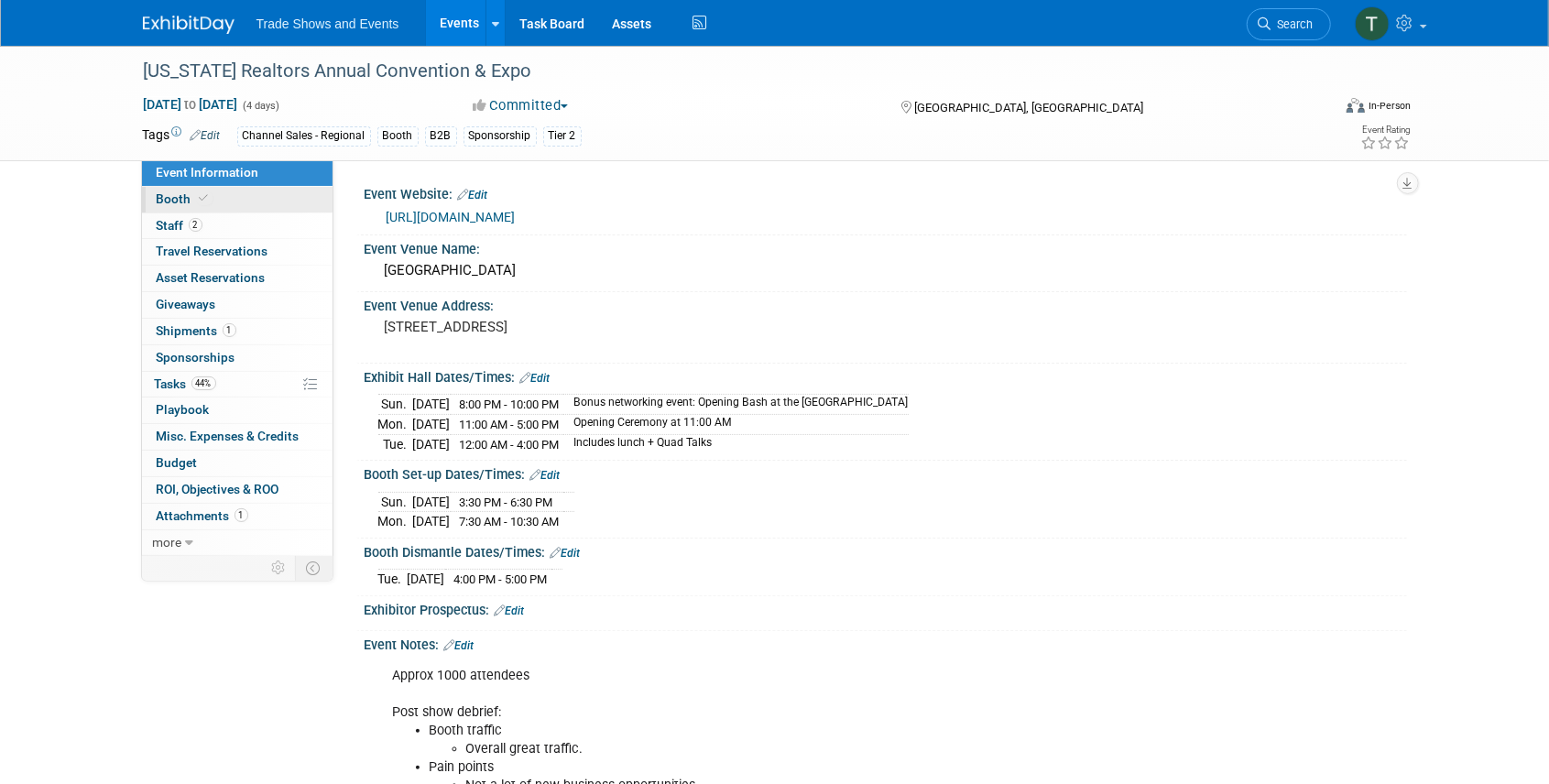
click at [185, 200] on span "Booth" at bounding box center [184, 199] width 56 height 15
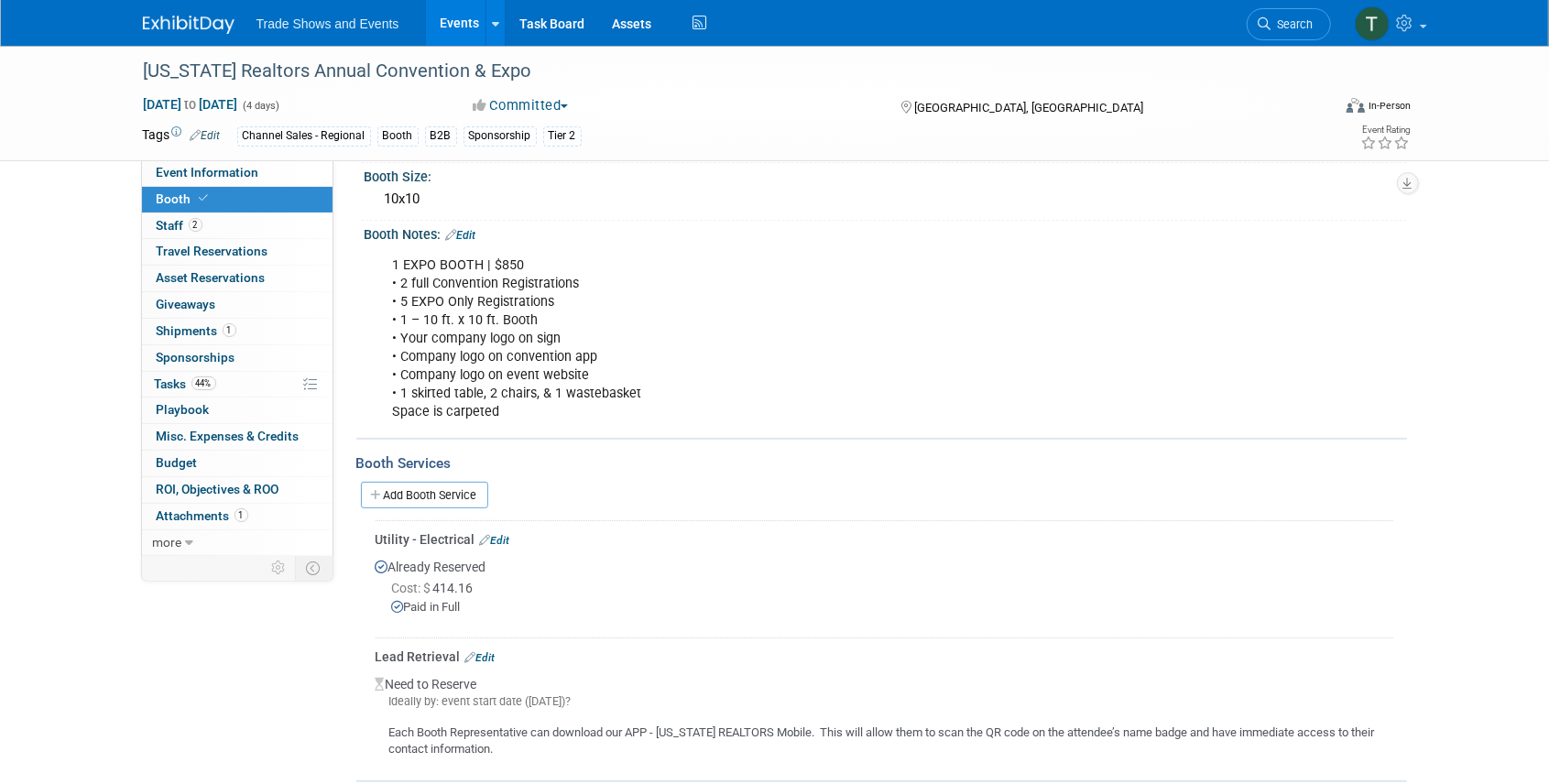
scroll to position [243, 0]
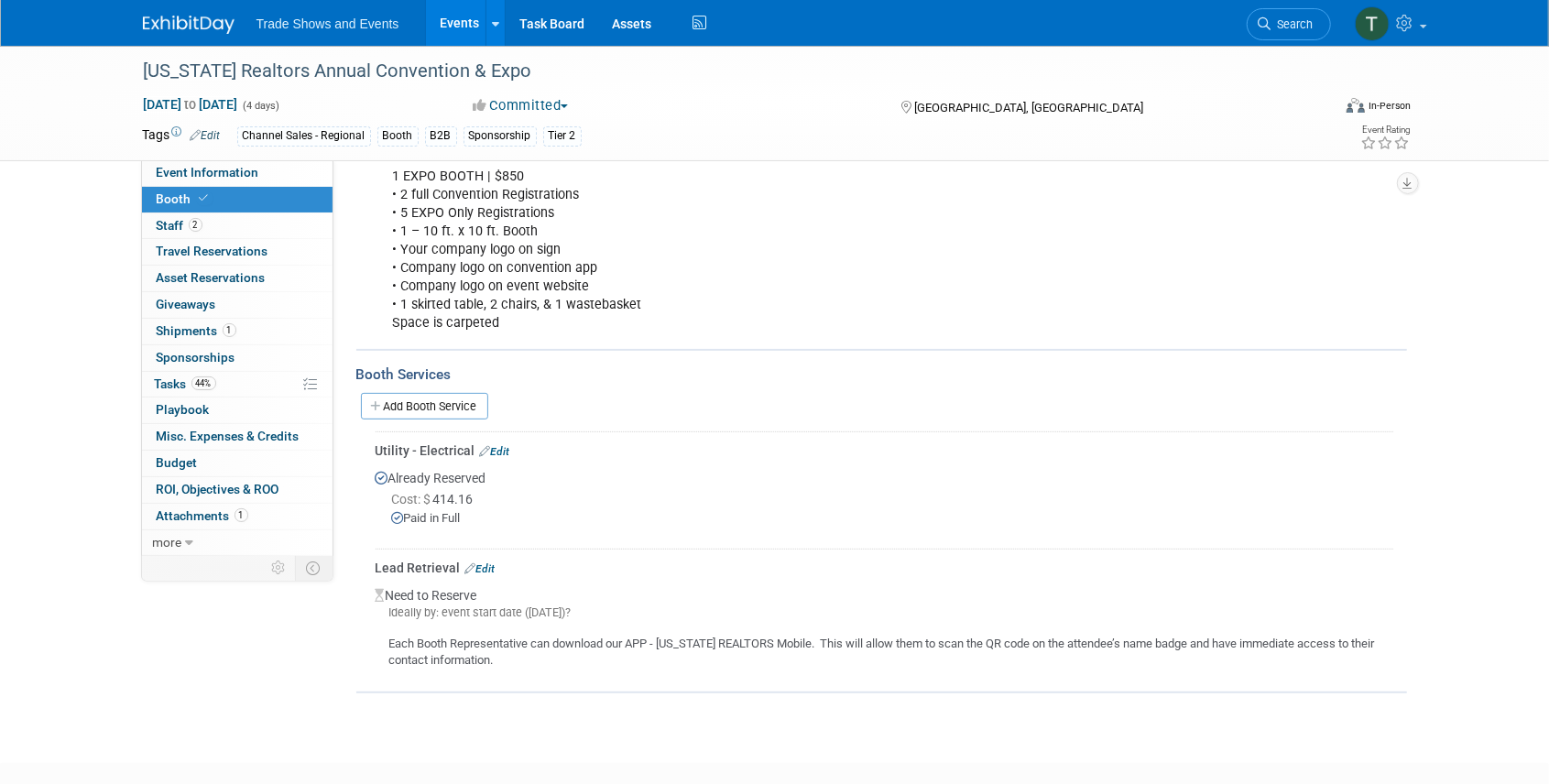
click at [463, 15] on link "Events" at bounding box center [459, 23] width 67 height 46
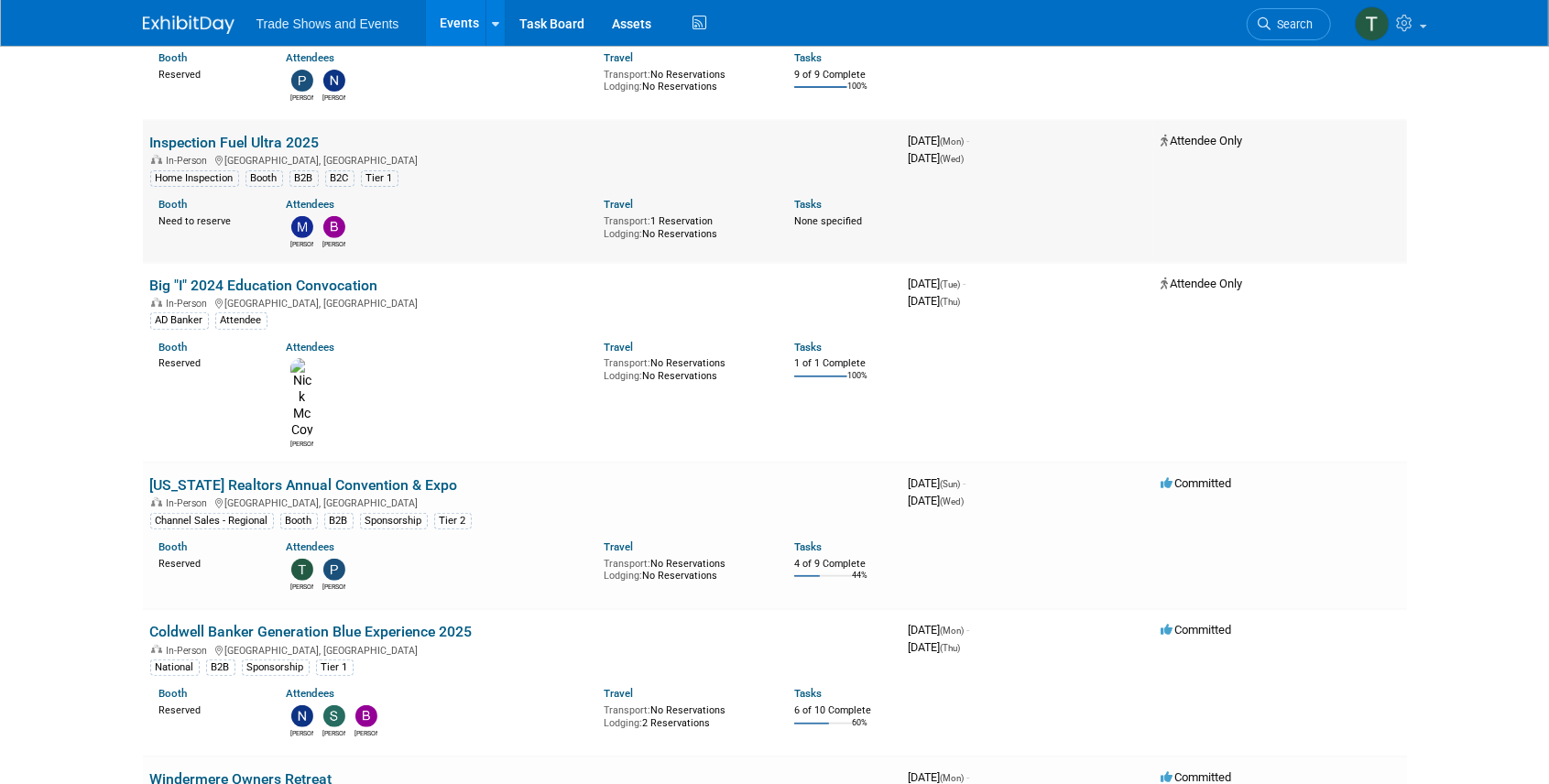
scroll to position [427, 0]
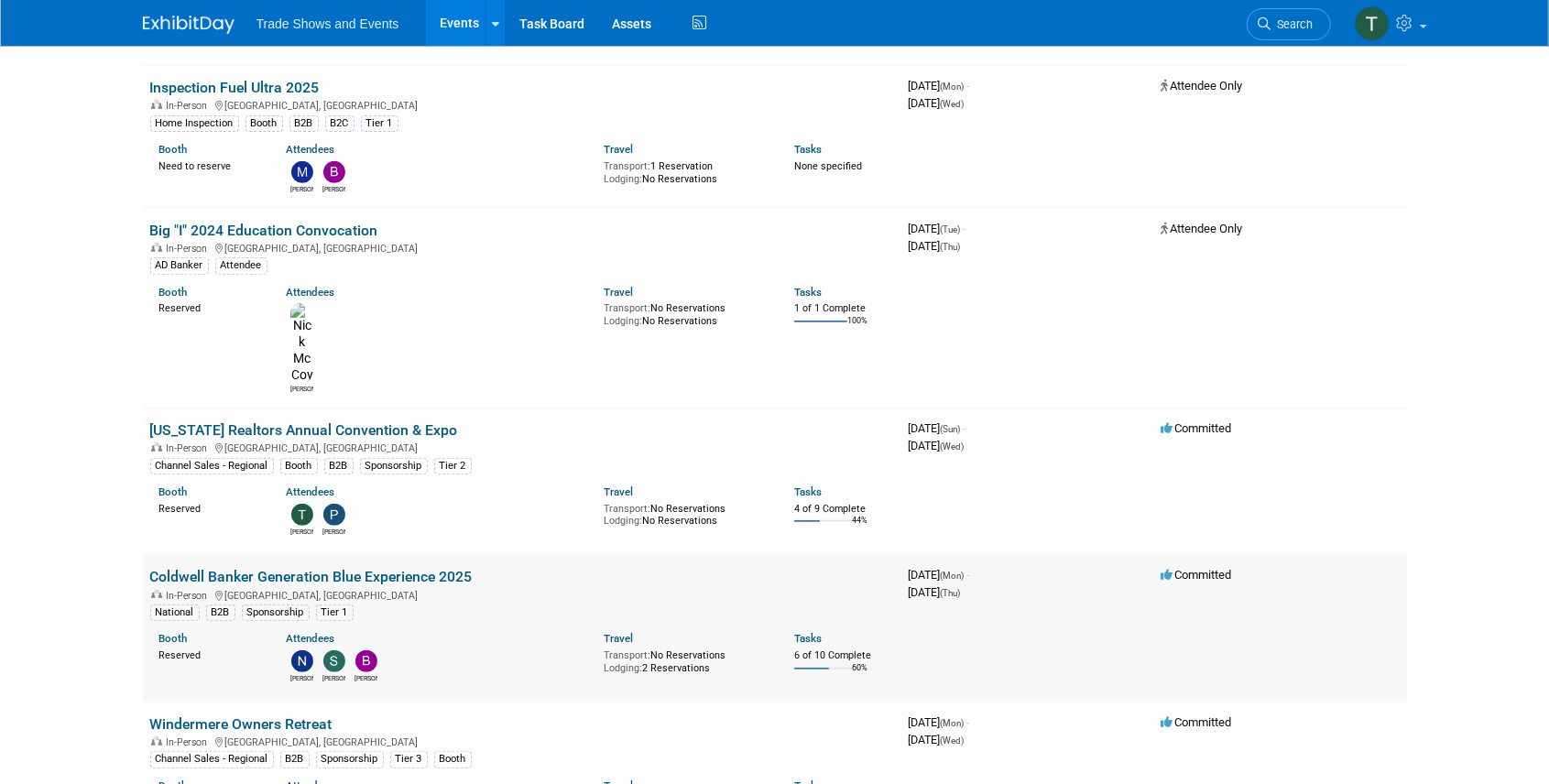
click at [250, 567] on link "Coldwell Banker Generation Blue Experience 2025" at bounding box center [311, 576] width 322 height 17
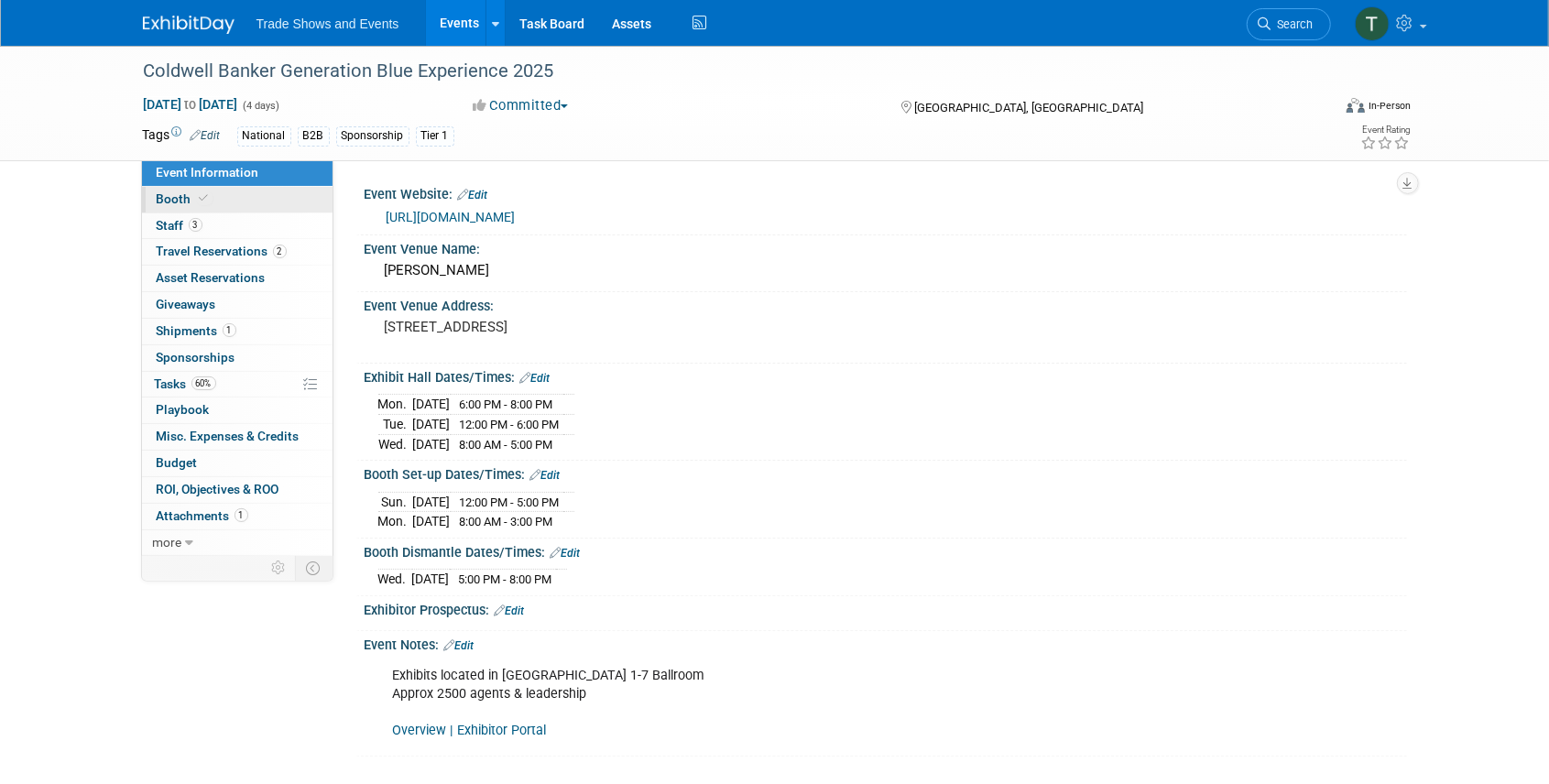
click at [181, 192] on span "Booth" at bounding box center [184, 199] width 56 height 15
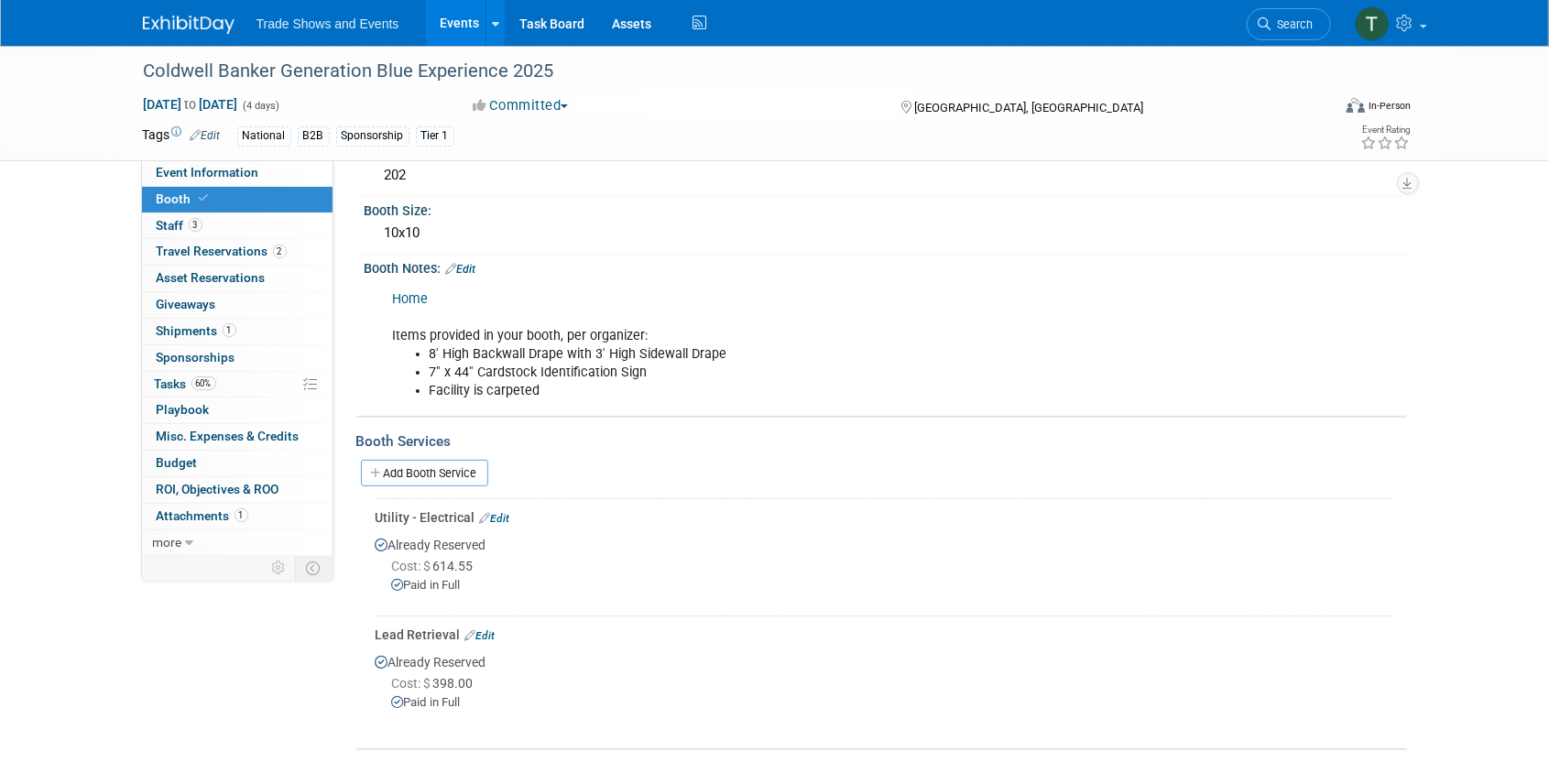
scroll to position [183, 0]
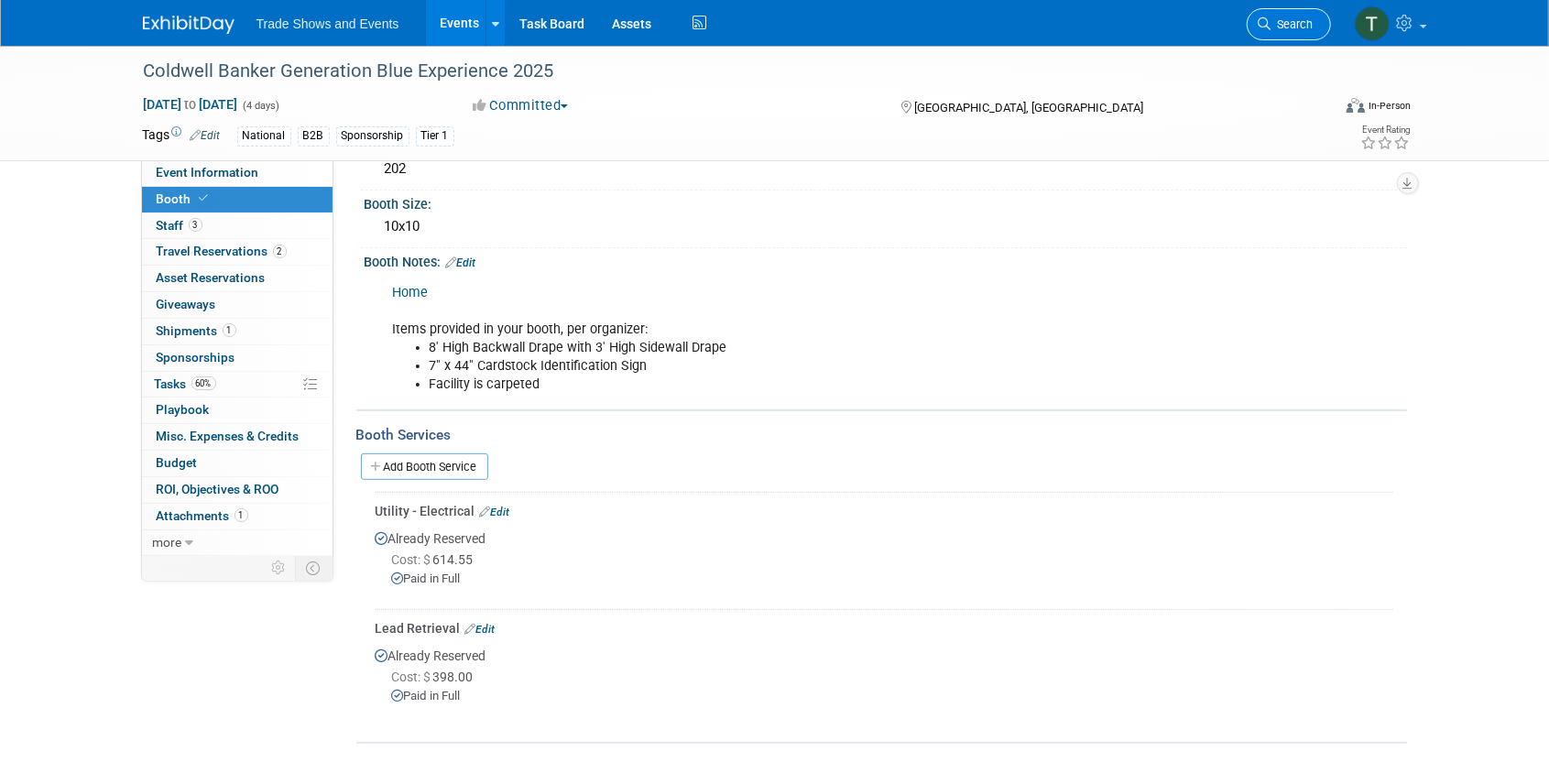
click at [1265, 24] on icon at bounding box center [1265, 24] width 13 height 13
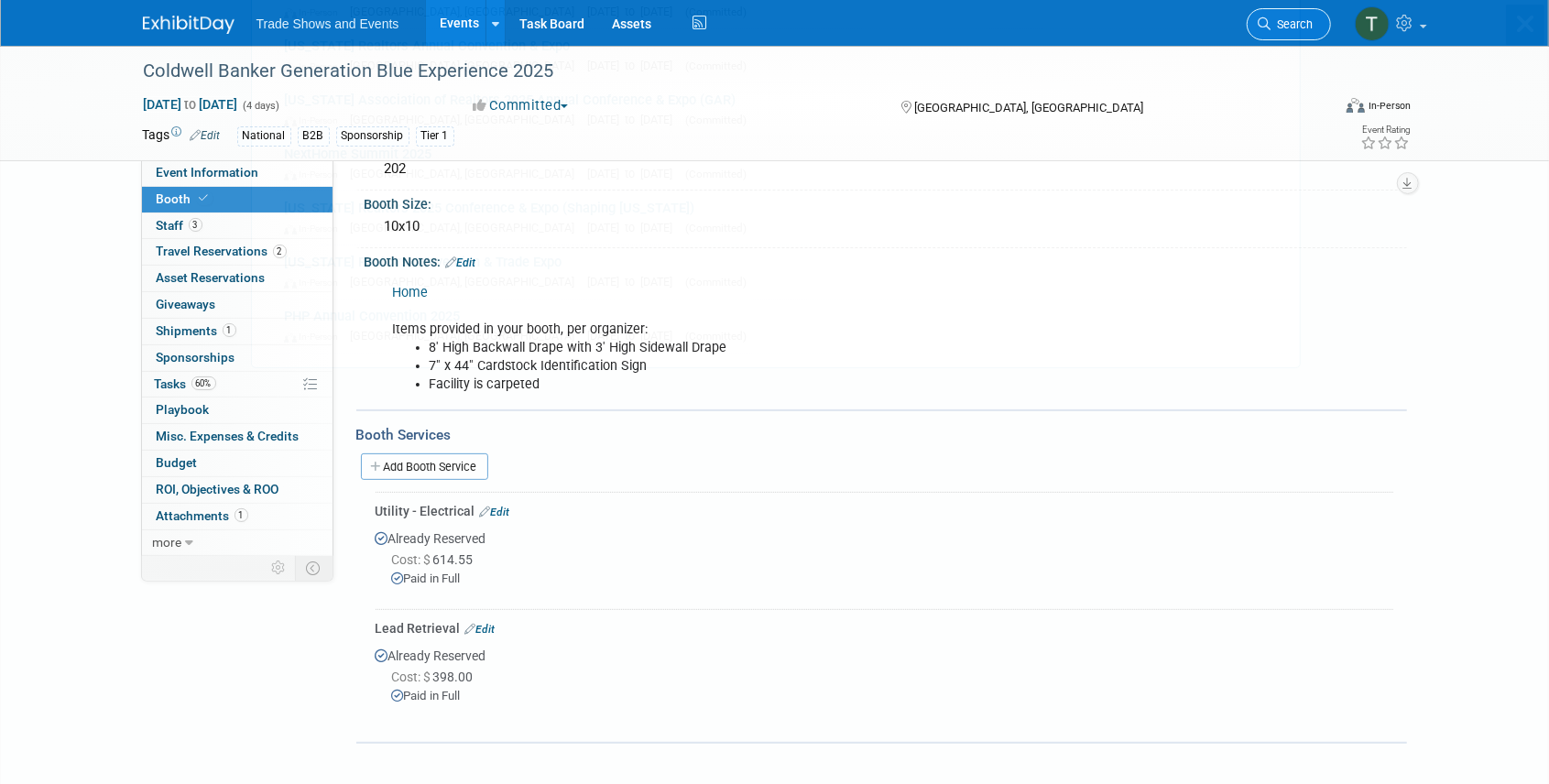
scroll to position [0, 0]
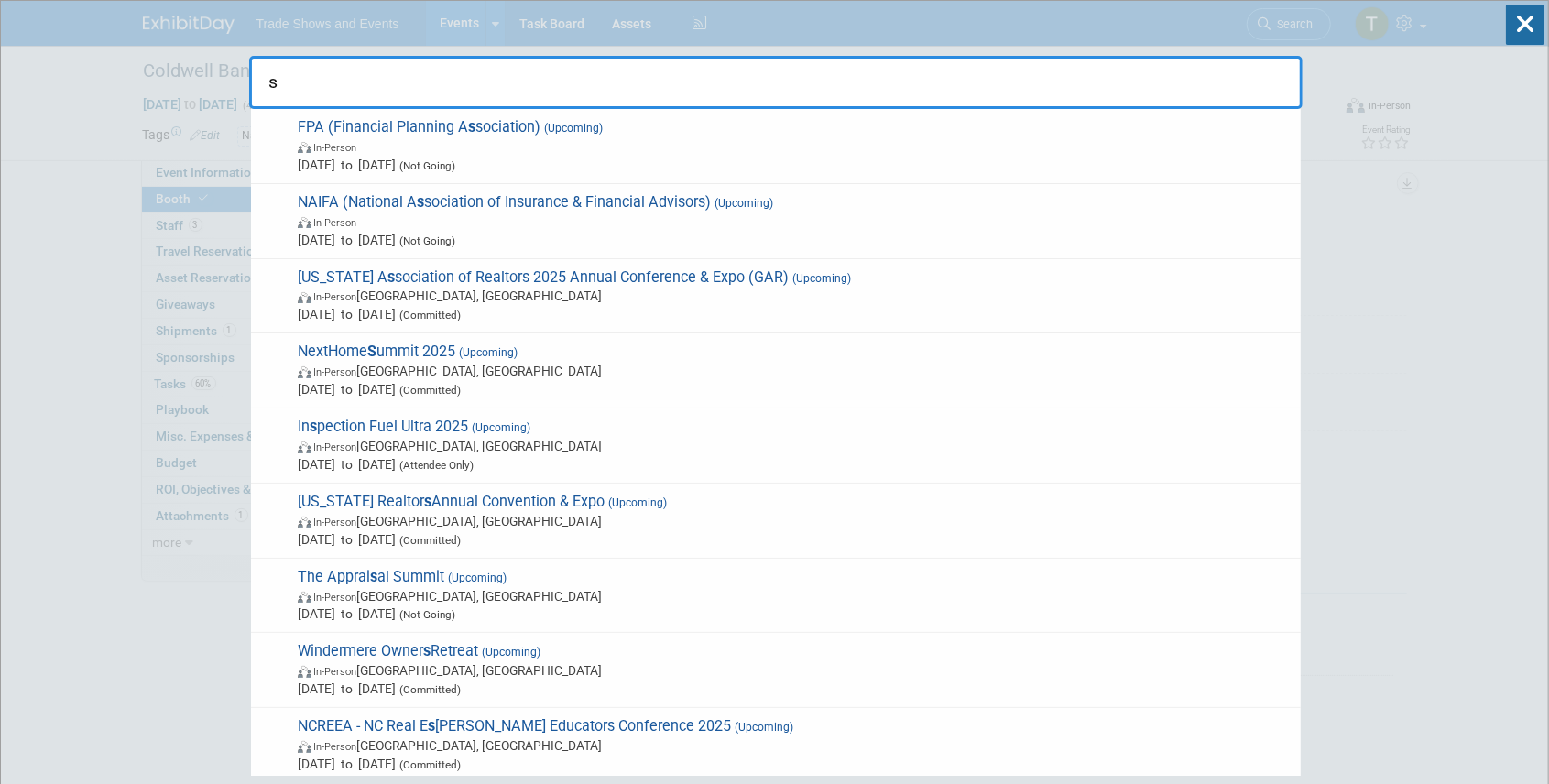
type input "s"
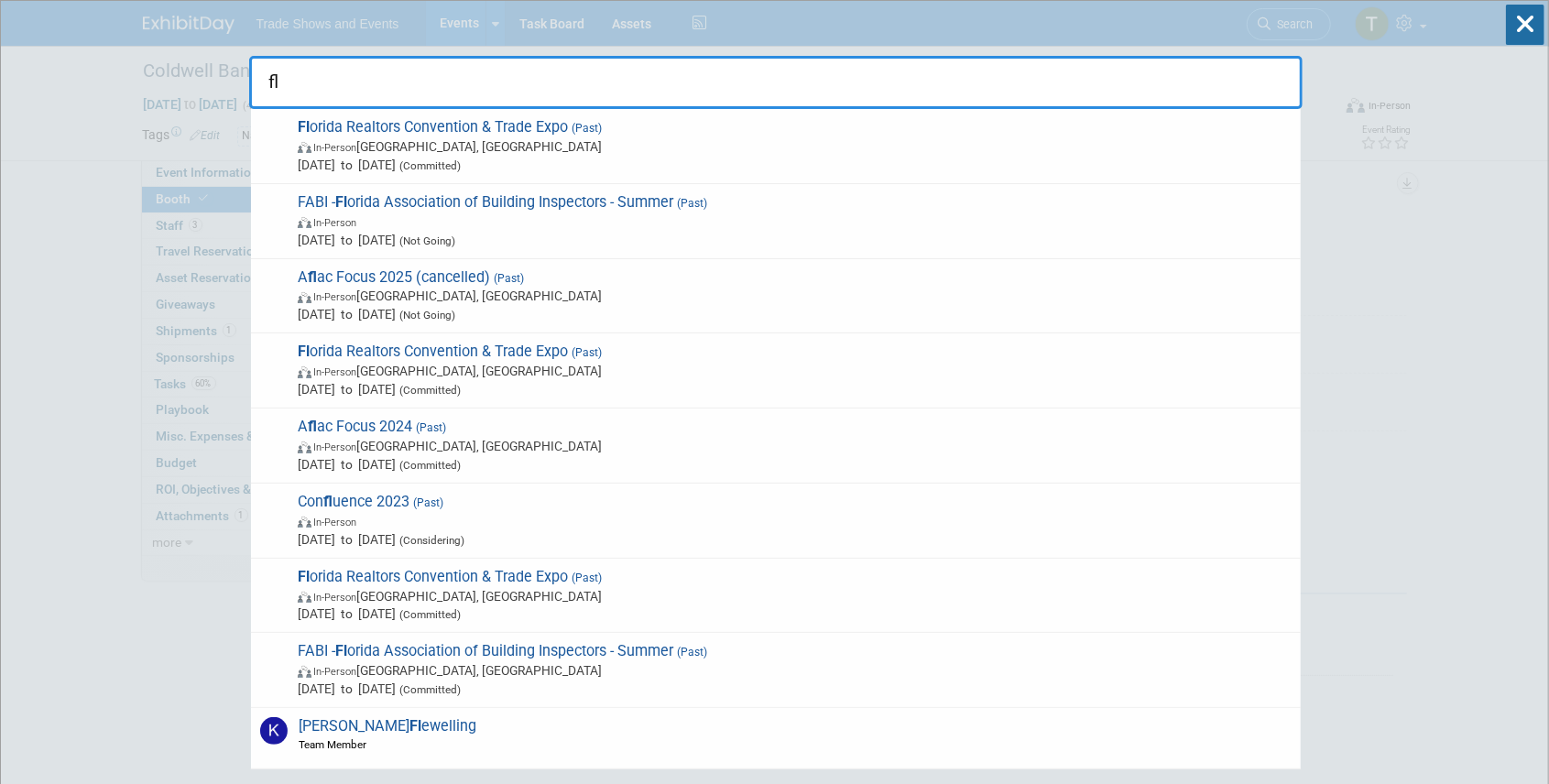
type input "f"
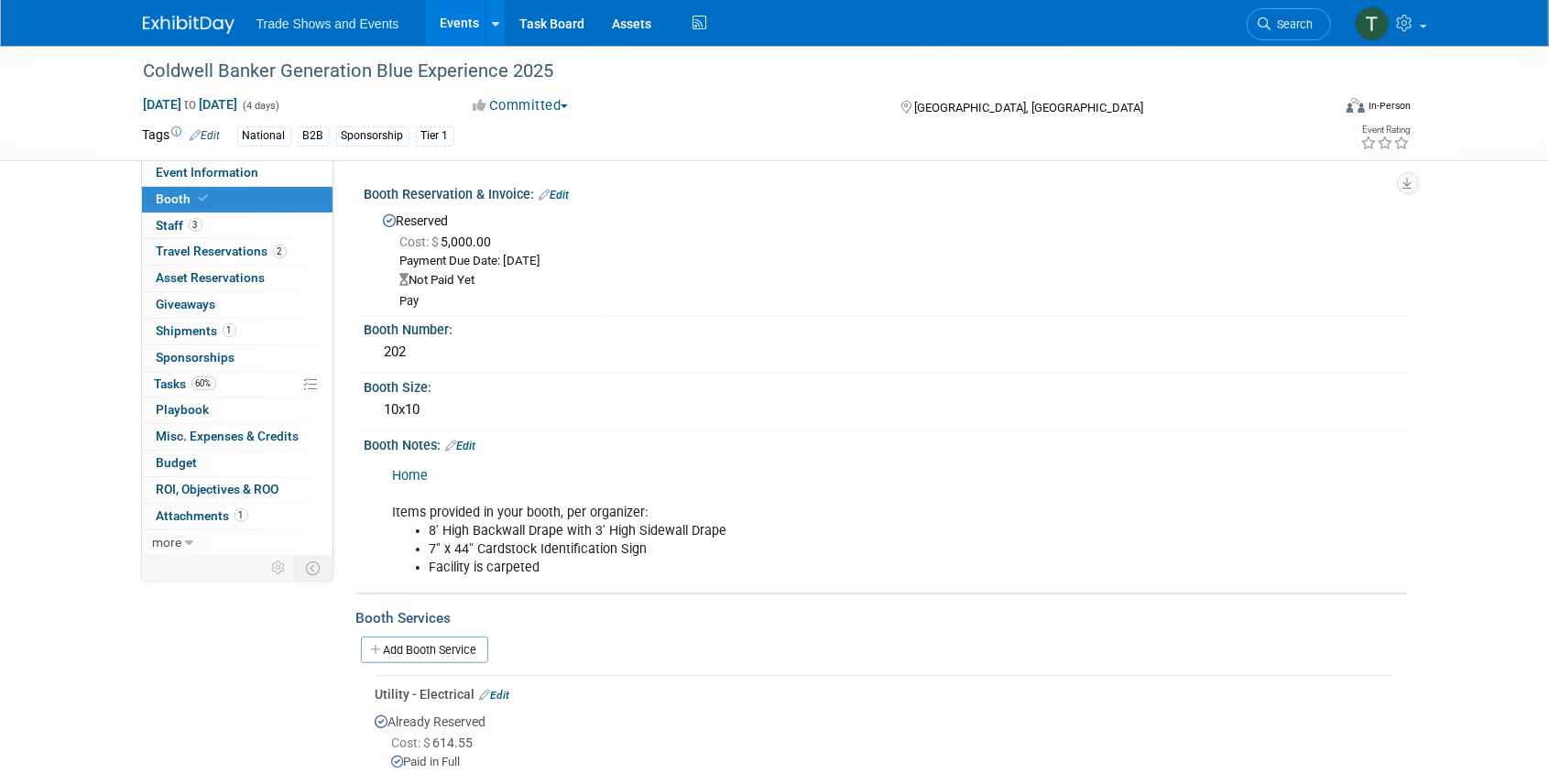
click at [1284, 20] on span "Search" at bounding box center [1292, 24] width 42 height 14
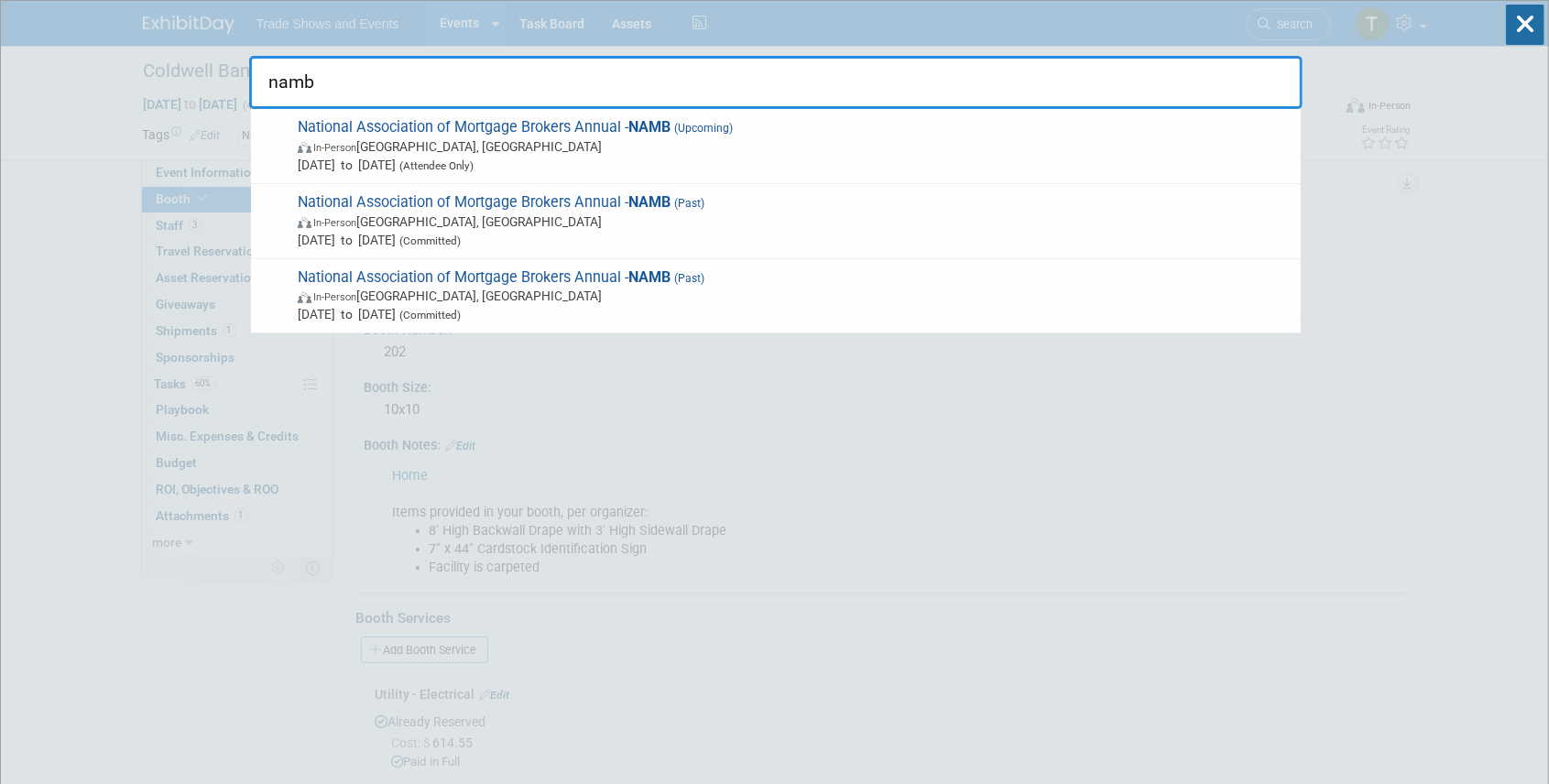
type input "namb"
